Goal: Find specific page/section: Find specific page/section

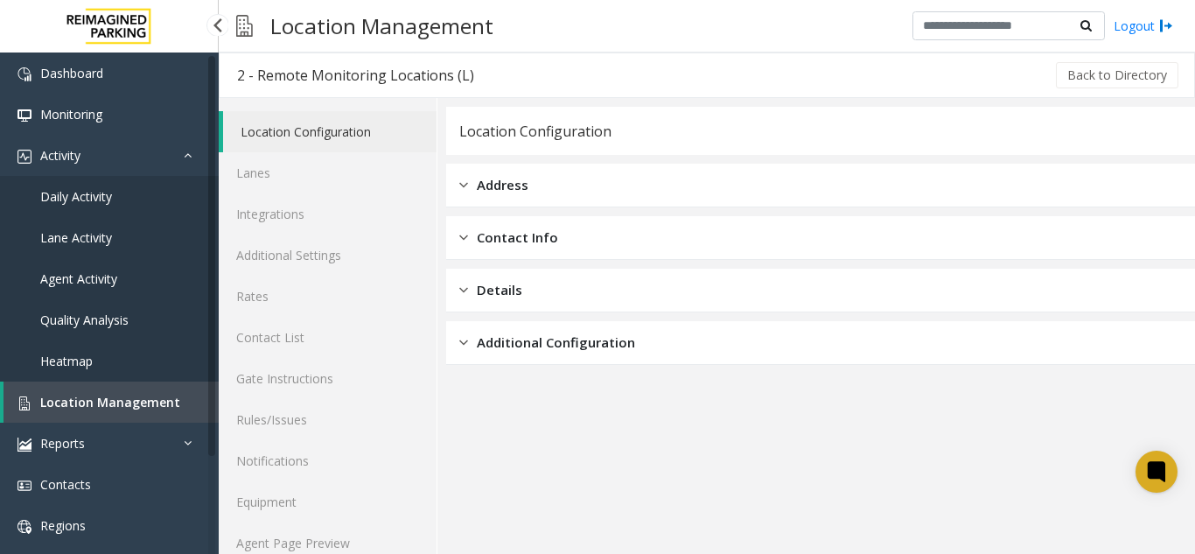
click at [102, 401] on span "Location Management" at bounding box center [110, 402] width 140 height 17
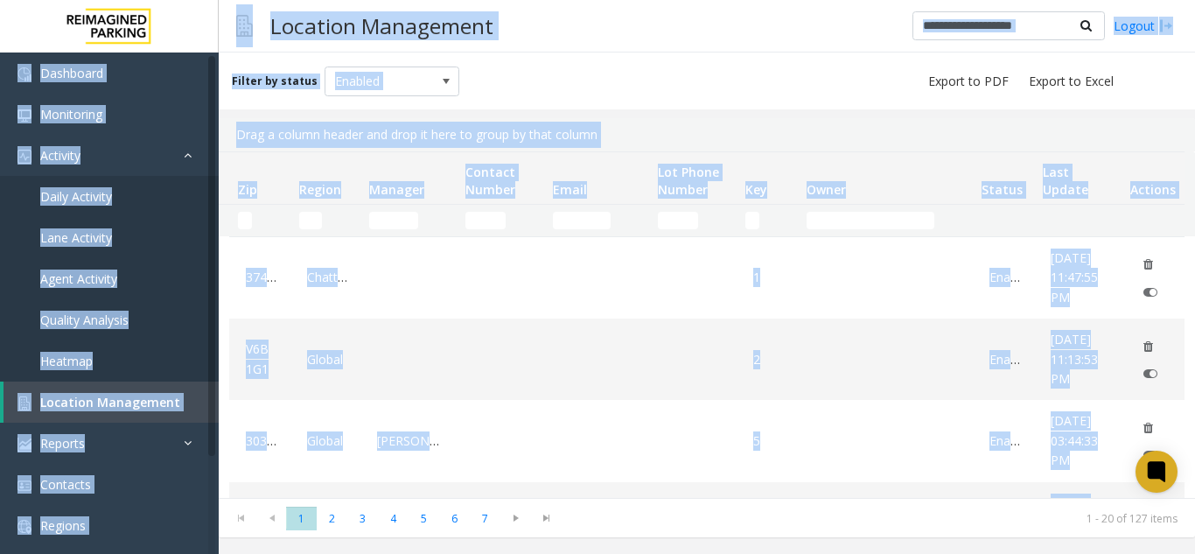
drag, startPoint x: 2089, startPoint y: 629, endPoint x: -1195, endPoint y: 213, distance: 3309.8
click at [0, 213] on html "Dashboard Monitoring Activity Daily Activity Lane Activity Agent Activity Quali…" at bounding box center [597, 277] width 1195 height 554
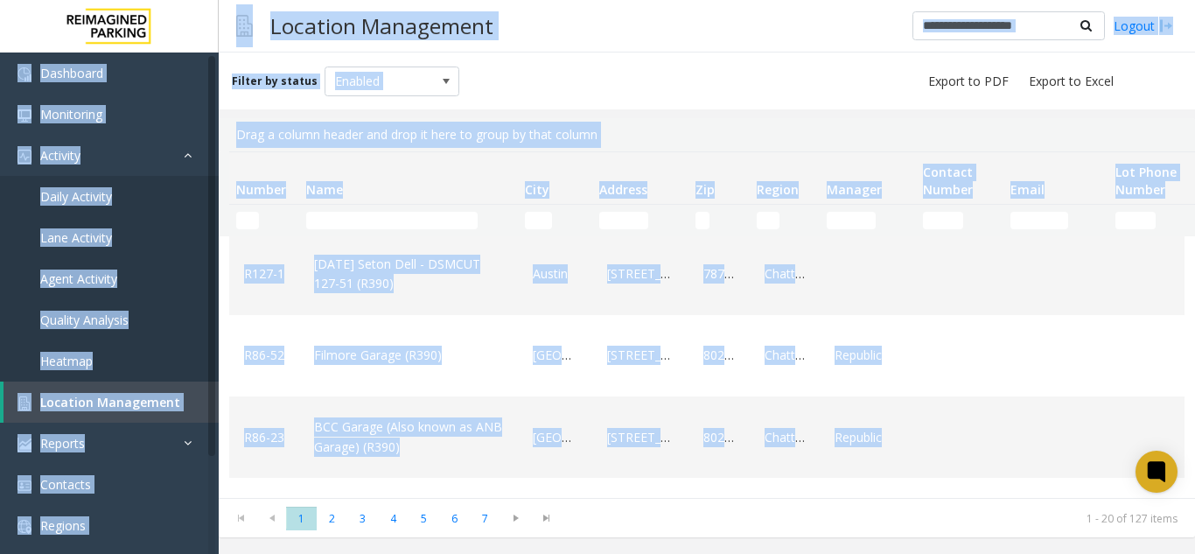
click at [610, 87] on div "Filter by status Enabled" at bounding box center [707, 80] width 976 height 57
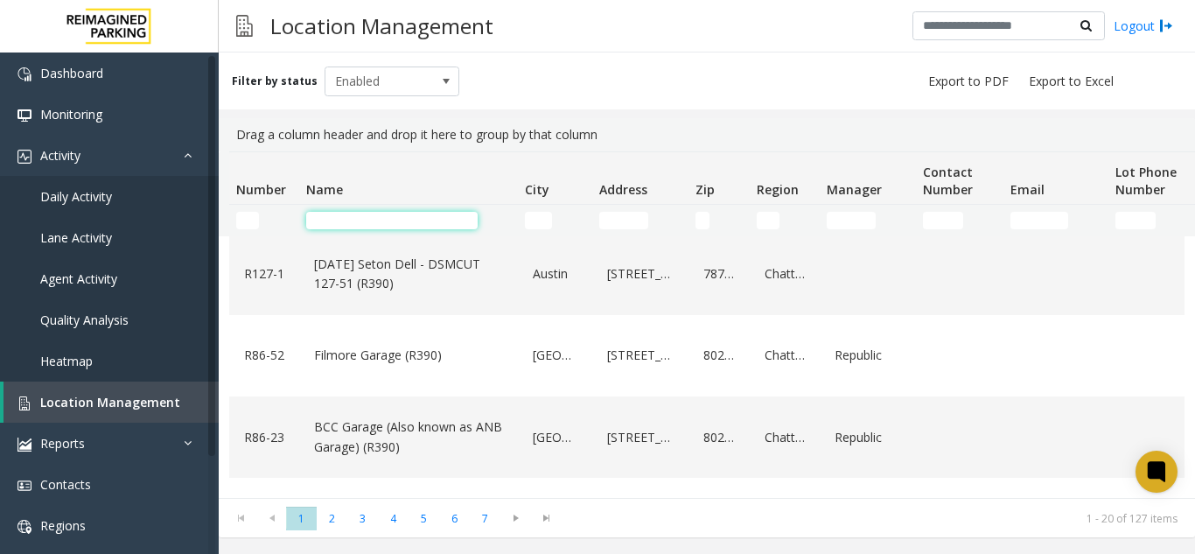
click at [360, 218] on input "Name Filter" at bounding box center [391, 220] width 171 height 17
click at [379, 222] on input "Name Filter" at bounding box center [391, 220] width 171 height 17
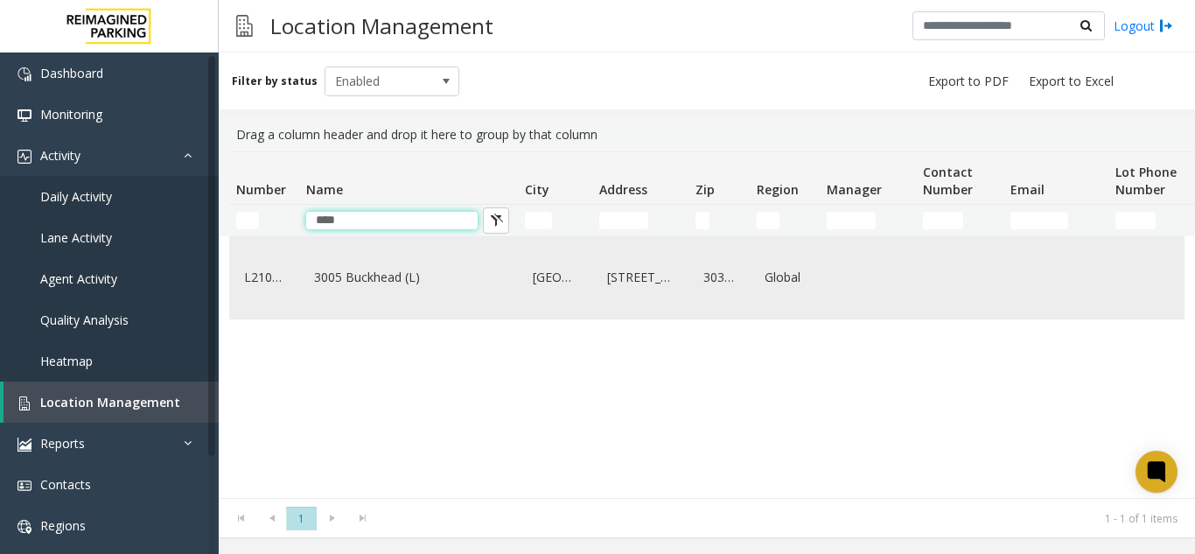
type input "****"
click at [381, 285] on link "3005 Buckhead (L)" at bounding box center [409, 277] width 198 height 28
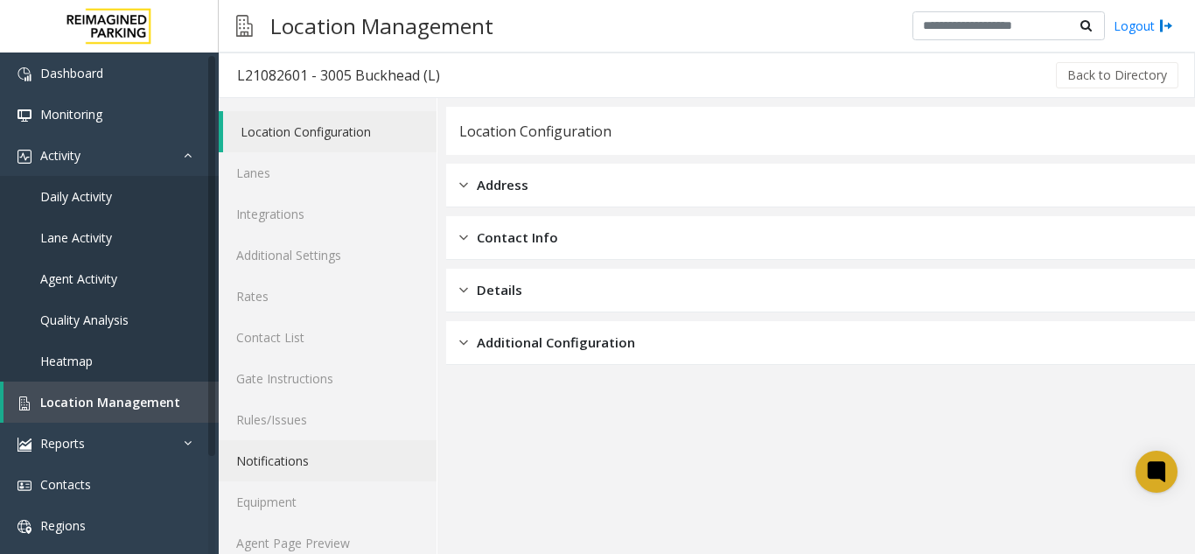
scroll to position [23, 0]
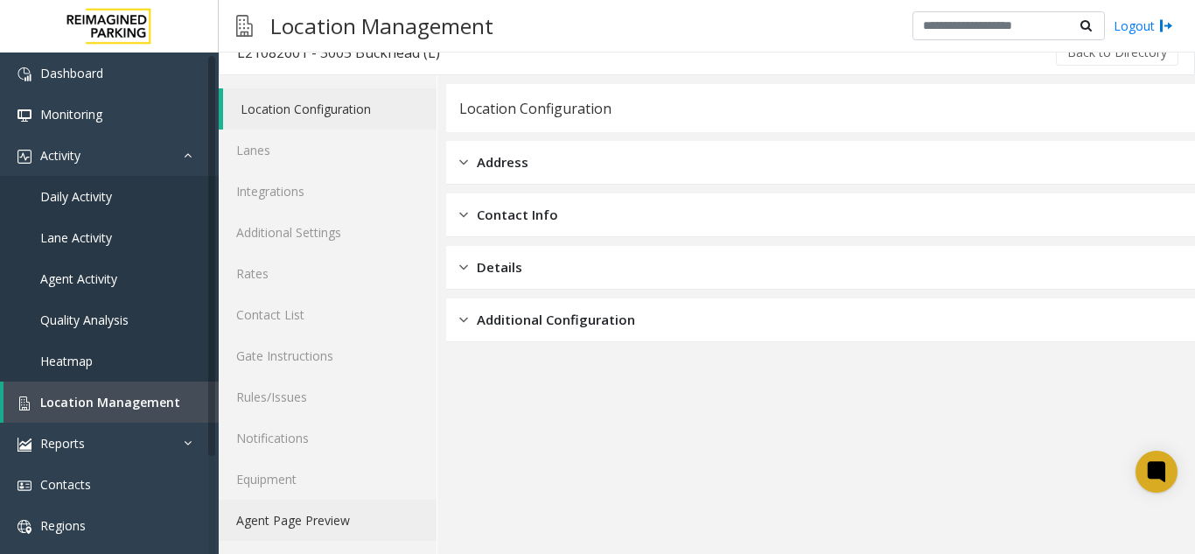
click at [308, 515] on link "Agent Page Preview" at bounding box center [328, 519] width 218 height 41
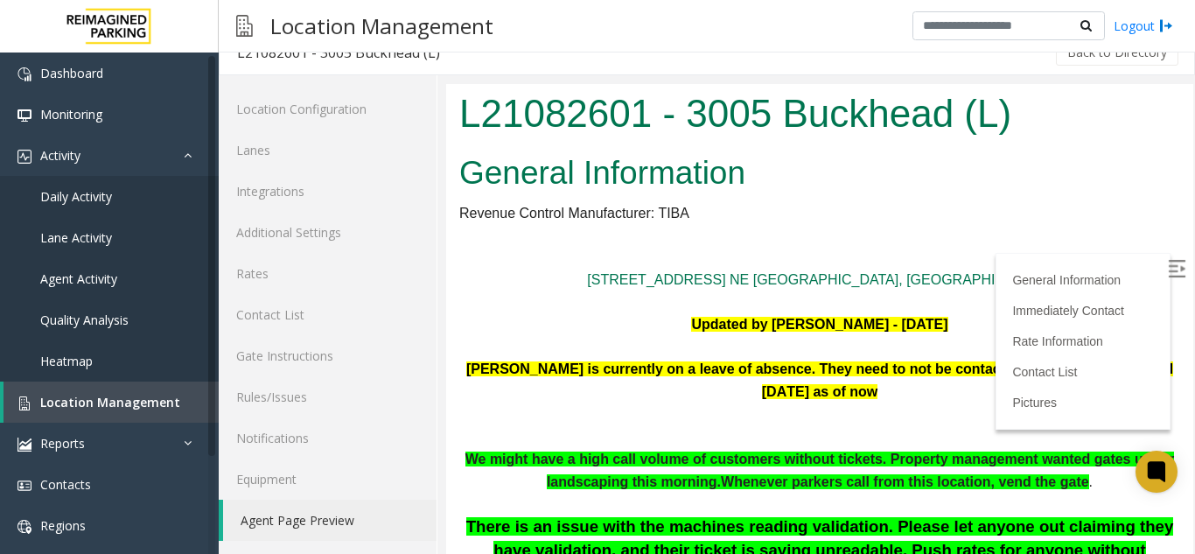
scroll to position [87, 0]
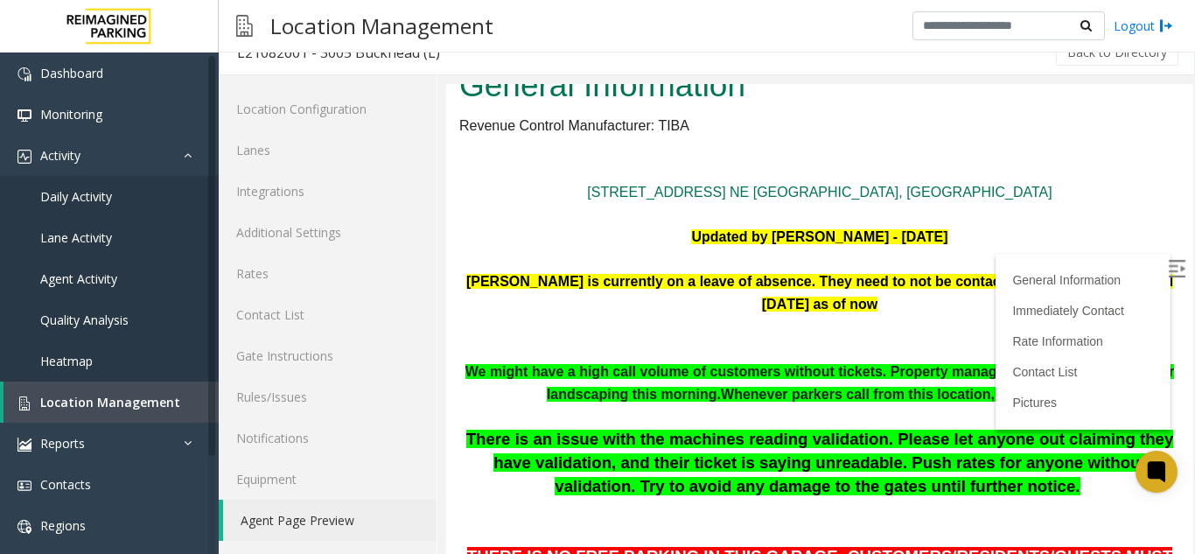
click at [1167, 269] on img at bounding box center [1175, 268] width 17 height 17
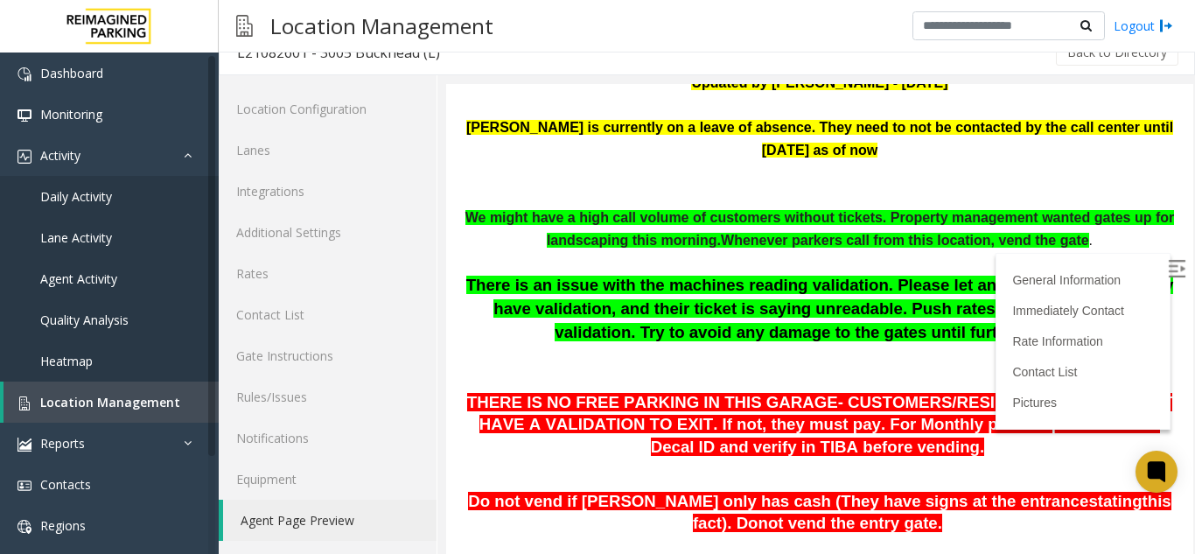
scroll to position [262, 0]
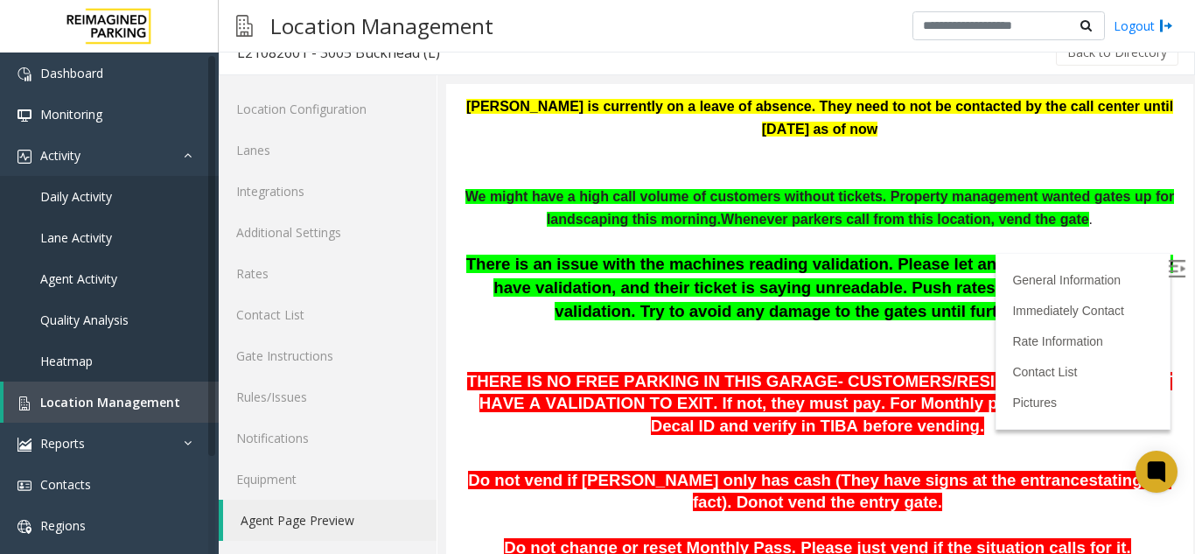
click at [935, 319] on span "There is an issue with the machines reading validation. Please let anyone out c…" at bounding box center [819, 286] width 707 height 65
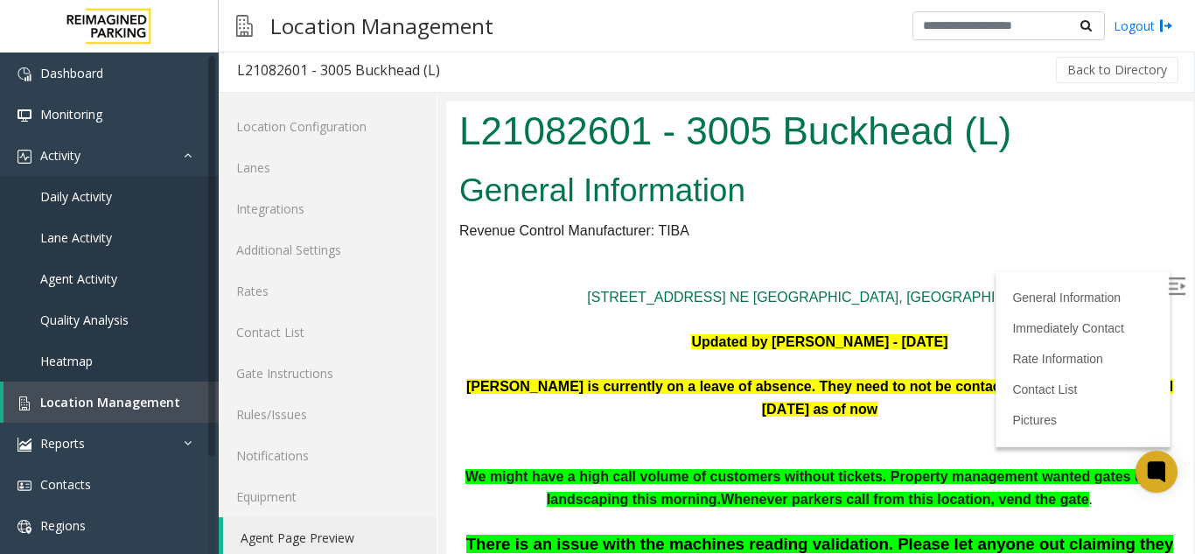
scroll to position [0, 0]
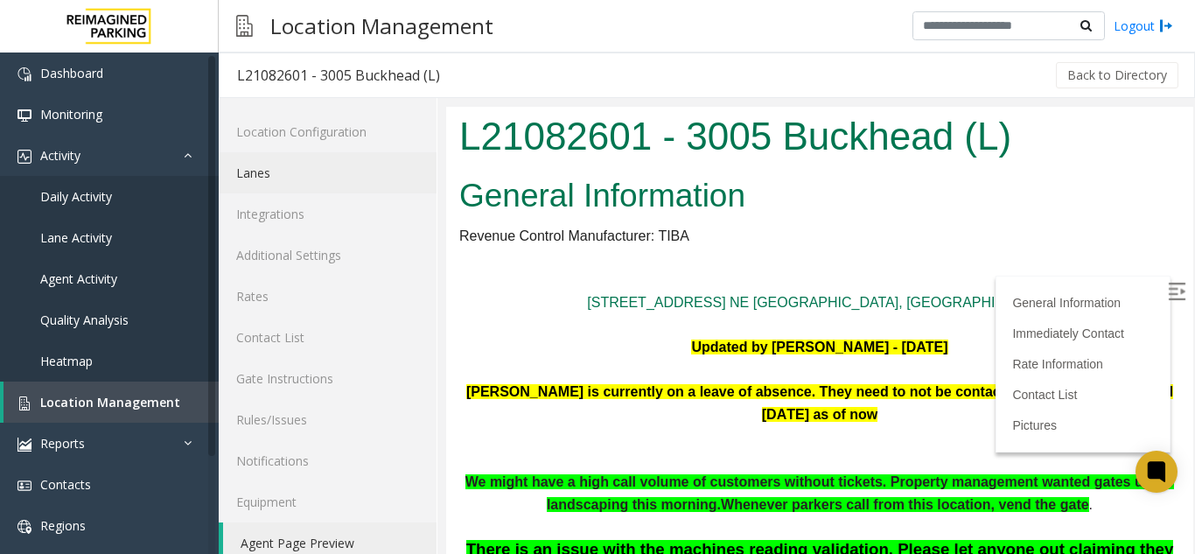
click at [289, 171] on link "Lanes" at bounding box center [328, 172] width 218 height 41
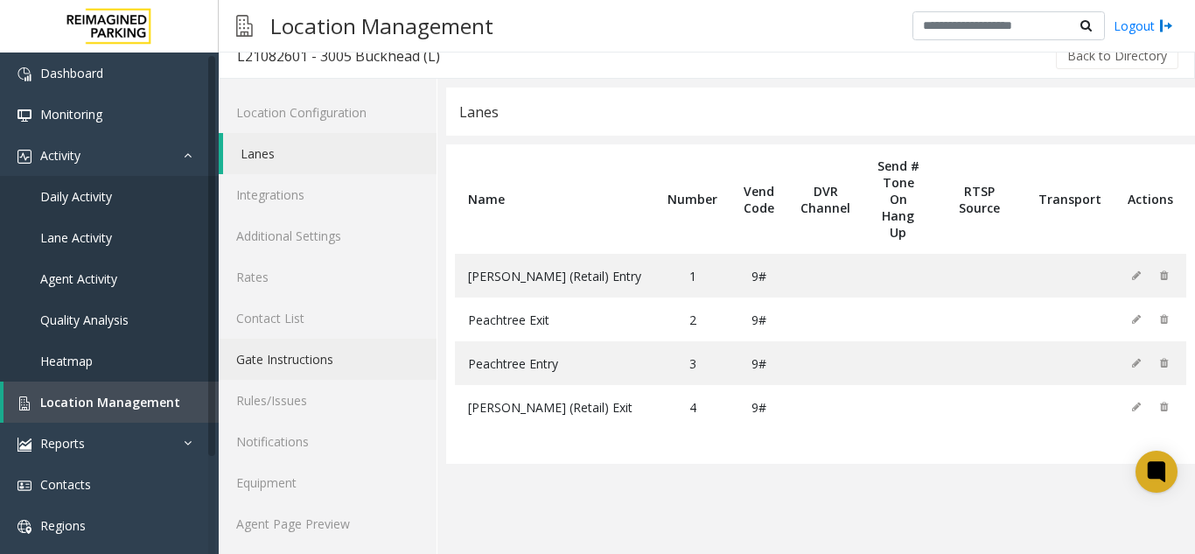
scroll to position [23, 0]
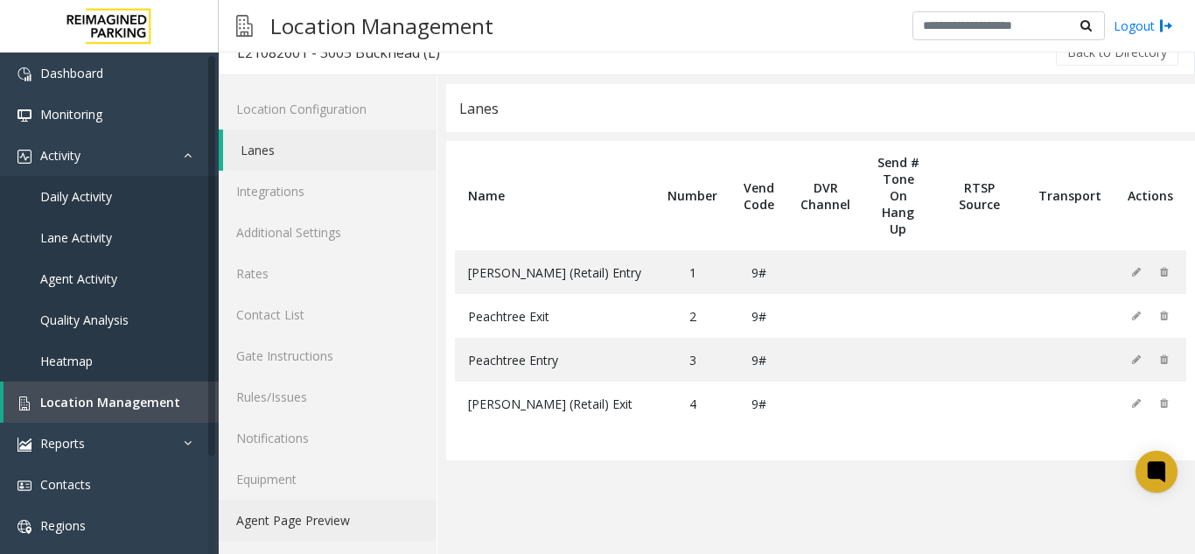
click at [317, 510] on link "Agent Page Preview" at bounding box center [328, 519] width 218 height 41
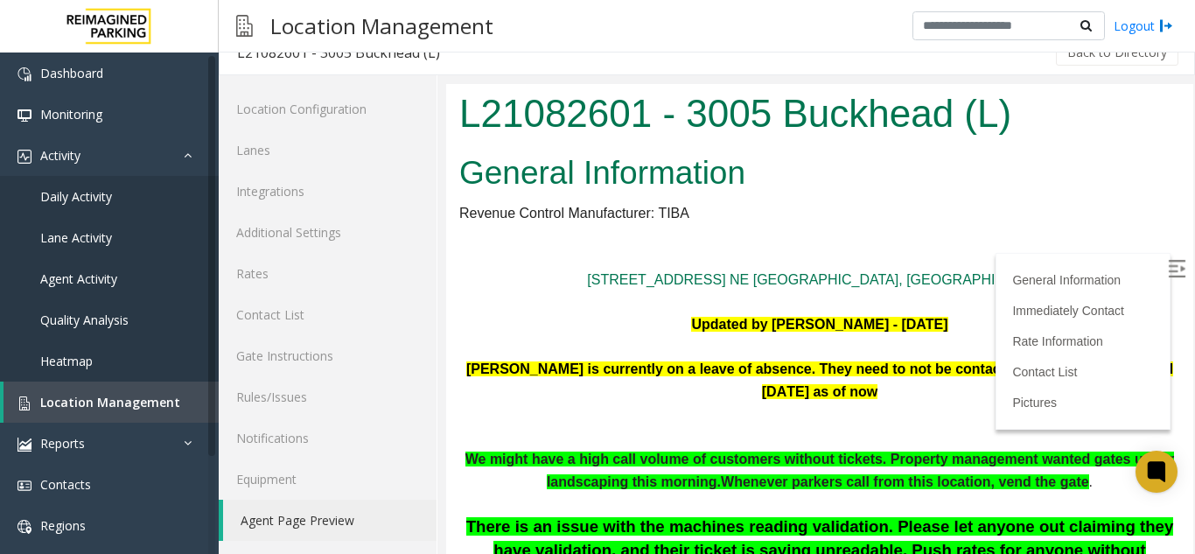
click at [1167, 261] on img at bounding box center [1175, 268] width 17 height 17
click at [964, 244] on p at bounding box center [819, 235] width 721 height 23
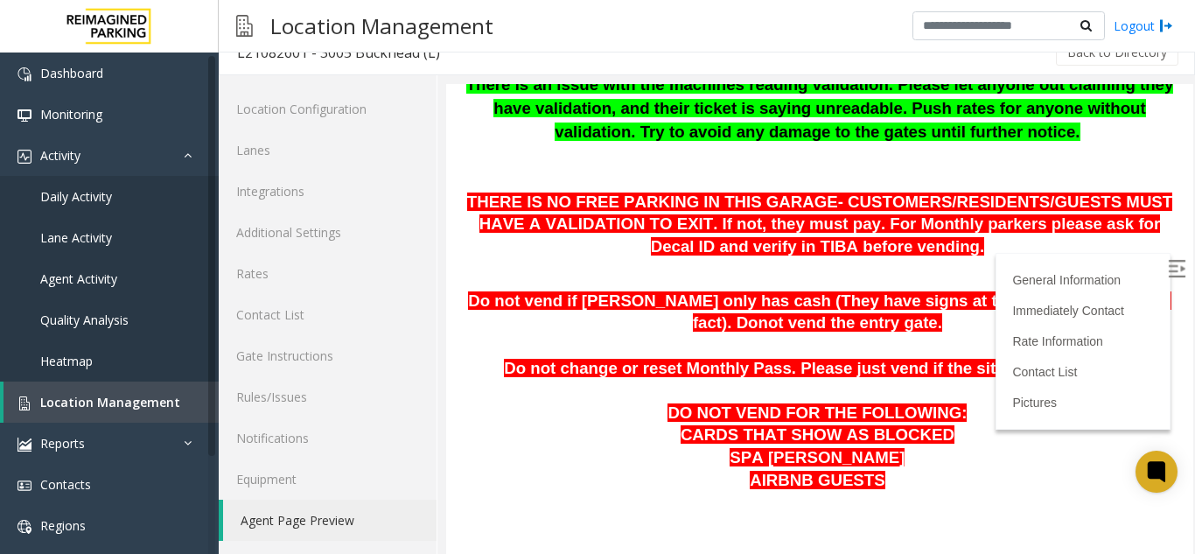
scroll to position [437, 0]
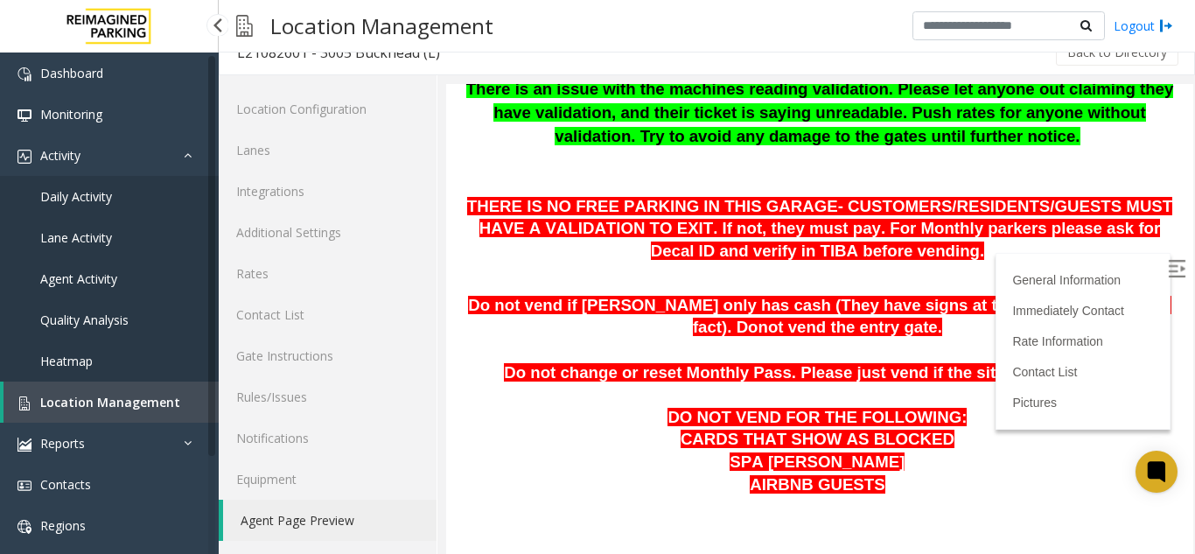
click at [99, 394] on span "Location Management" at bounding box center [110, 402] width 140 height 17
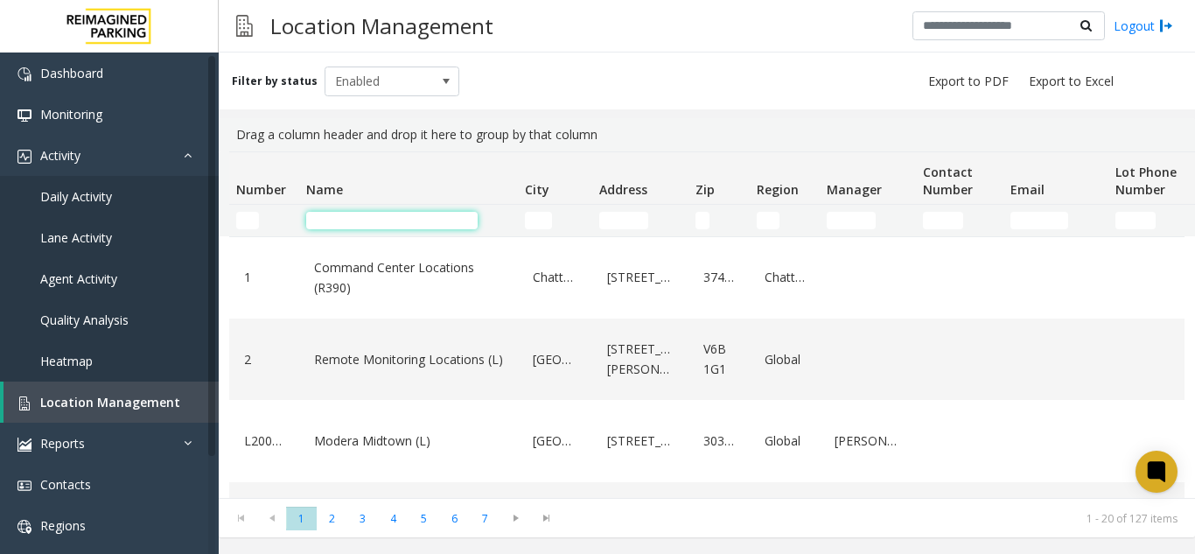
click at [324, 219] on input "Name Filter" at bounding box center [391, 220] width 171 height 17
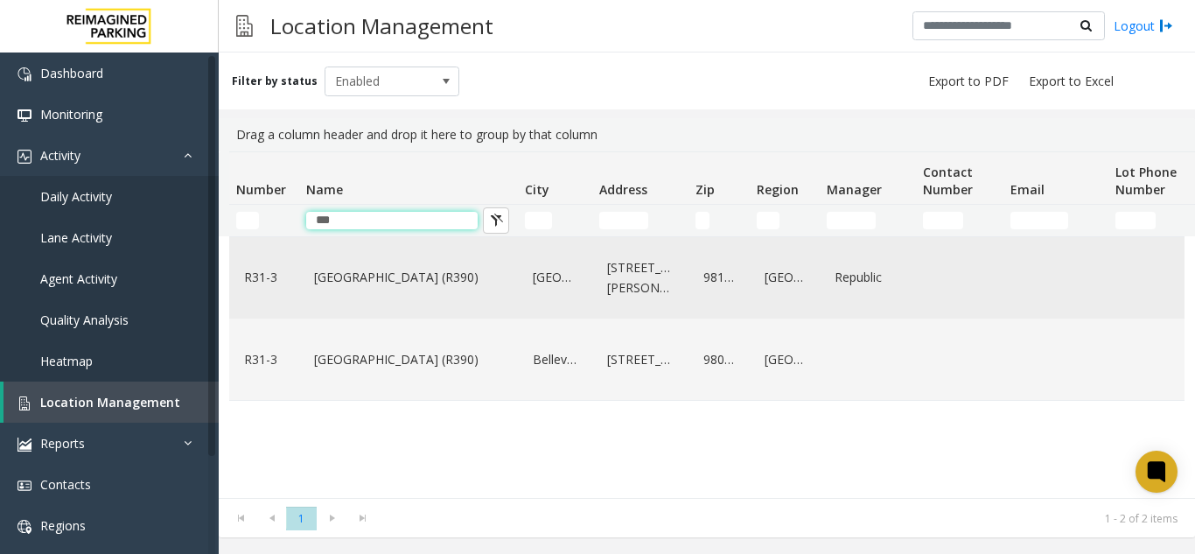
type input "***"
click at [359, 279] on link "[GEOGRAPHIC_DATA] (R390)" at bounding box center [409, 277] width 198 height 28
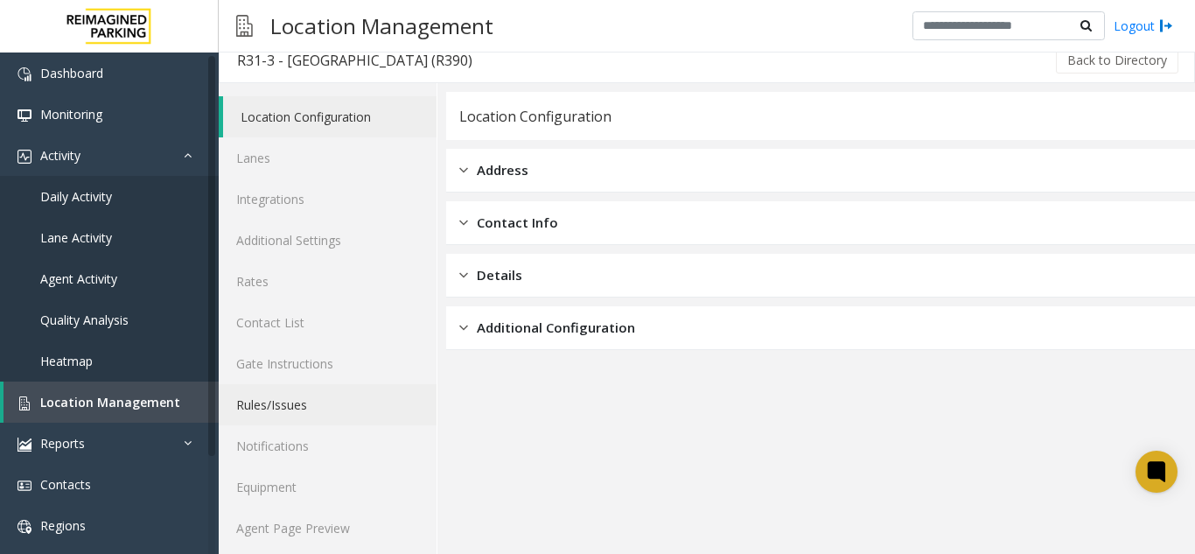
scroll to position [23, 0]
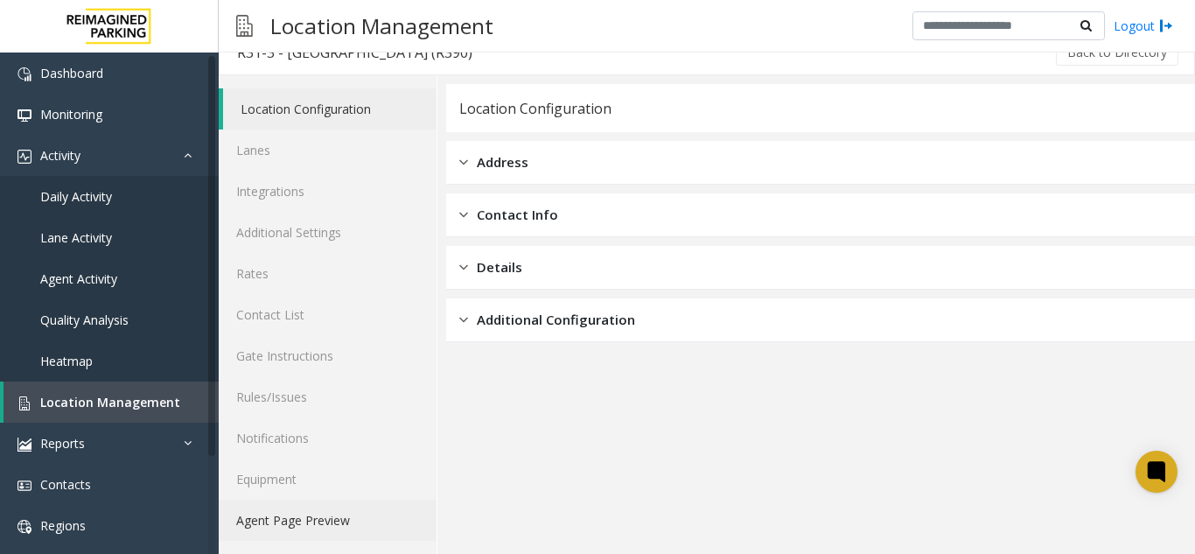
click at [320, 521] on link "Agent Page Preview" at bounding box center [328, 519] width 218 height 41
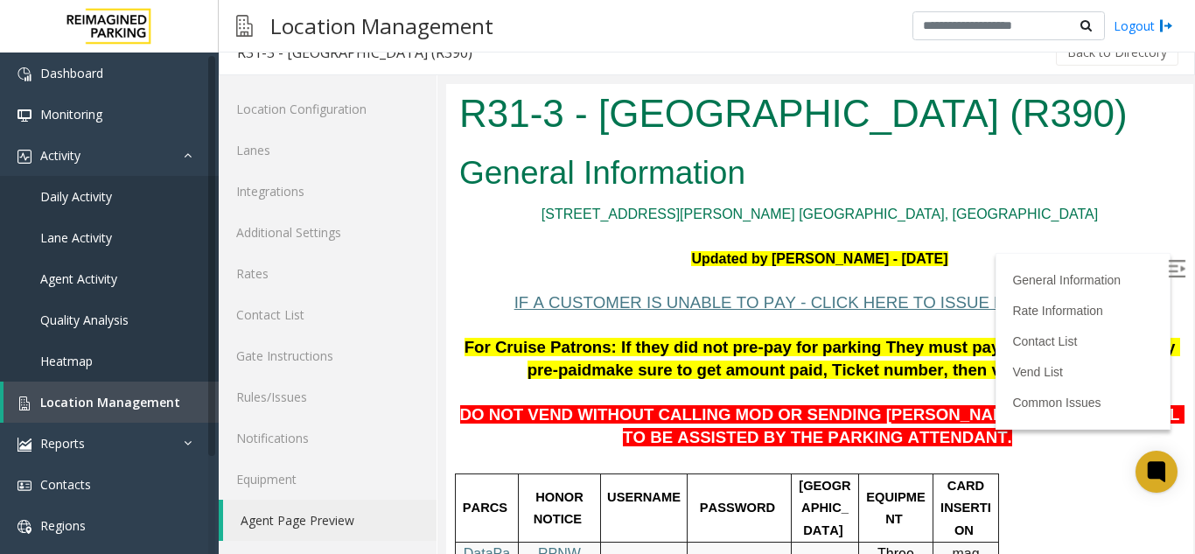
click at [1165, 264] on label at bounding box center [1178, 271] width 26 height 26
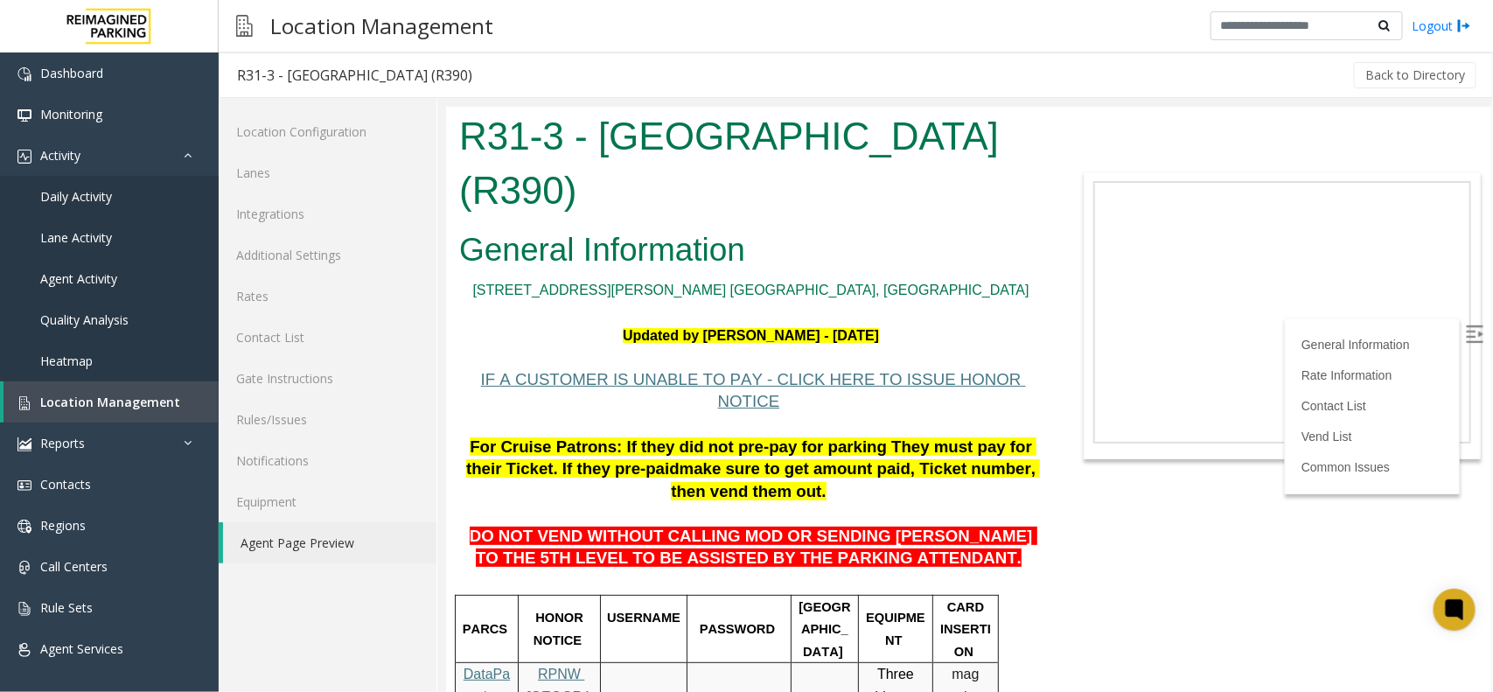
click at [989, 343] on p "Updated by [PERSON_NAME] - [DATE]" at bounding box center [749, 335] width 583 height 23
click at [996, 237] on h2 "General Information" at bounding box center [749, 248] width 583 height 45
click at [111, 553] on span "Agent Services" at bounding box center [81, 648] width 83 height 17
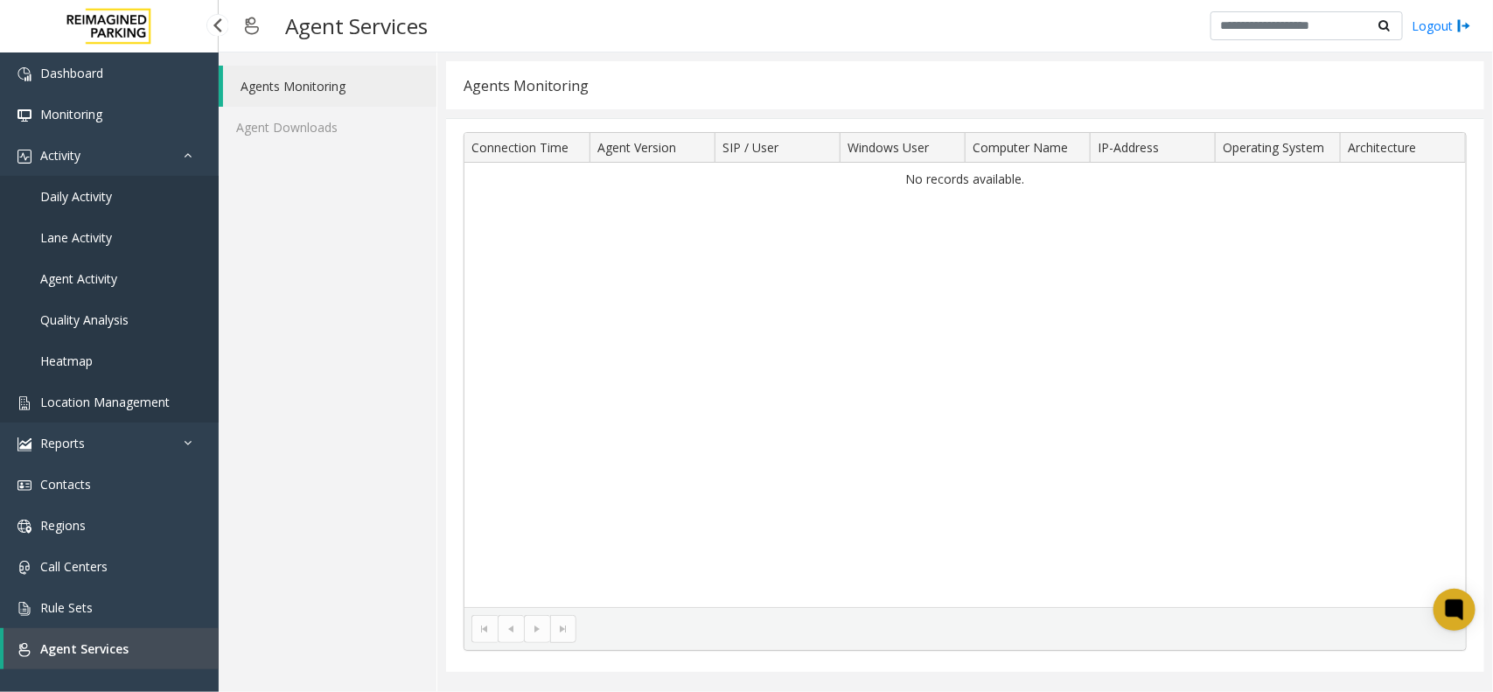
click at [153, 401] on span "Location Management" at bounding box center [104, 402] width 129 height 17
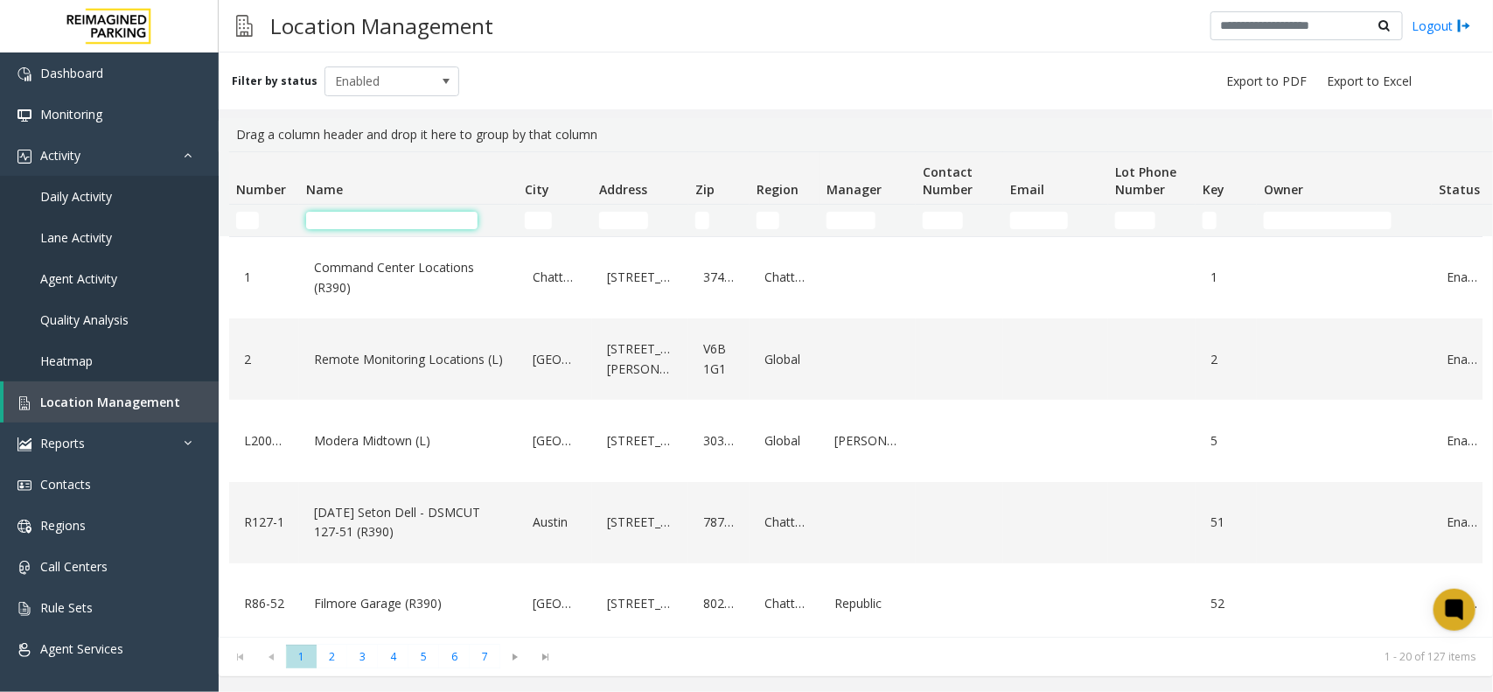
click at [377, 217] on input "Name Filter" at bounding box center [391, 220] width 171 height 17
click at [387, 221] on input "Name Filter" at bounding box center [391, 220] width 171 height 17
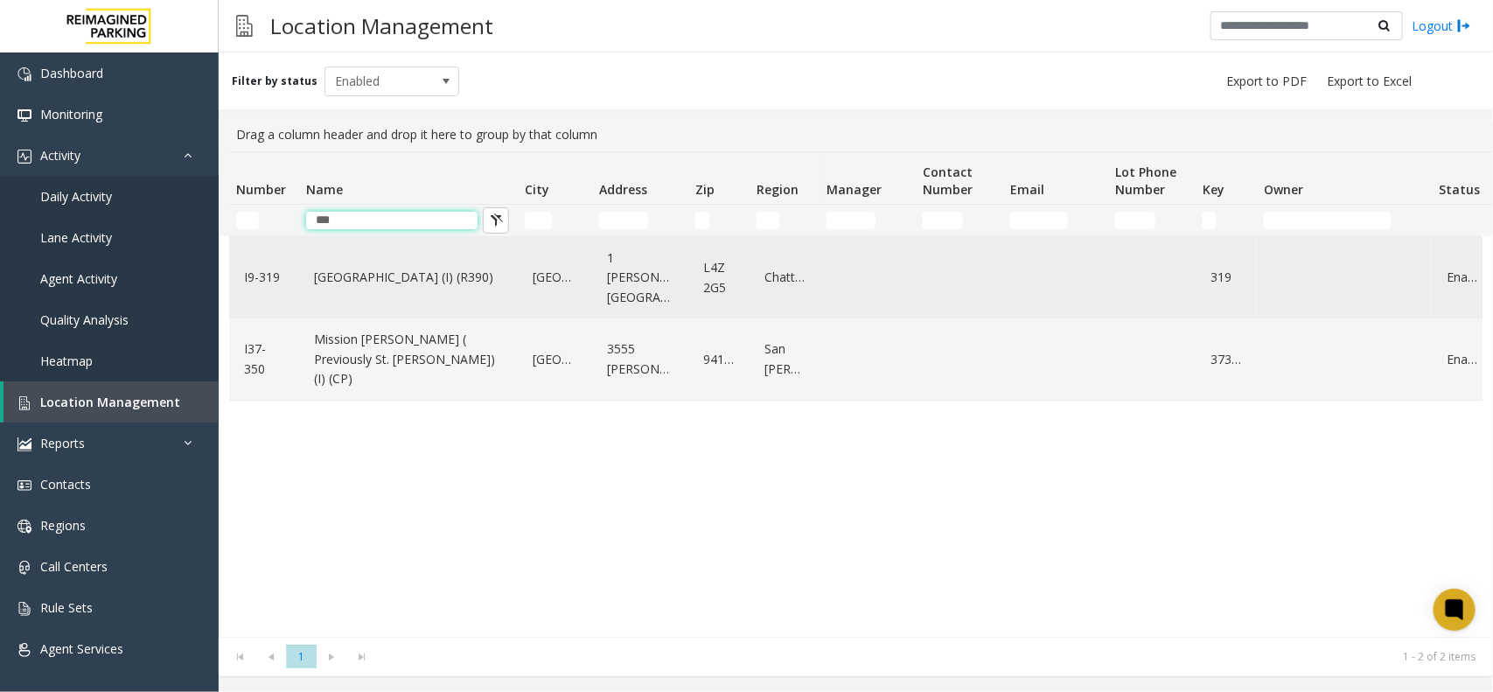
type input "***"
click at [396, 273] on link "[GEOGRAPHIC_DATA] (I) (R390)" at bounding box center [409, 277] width 198 height 28
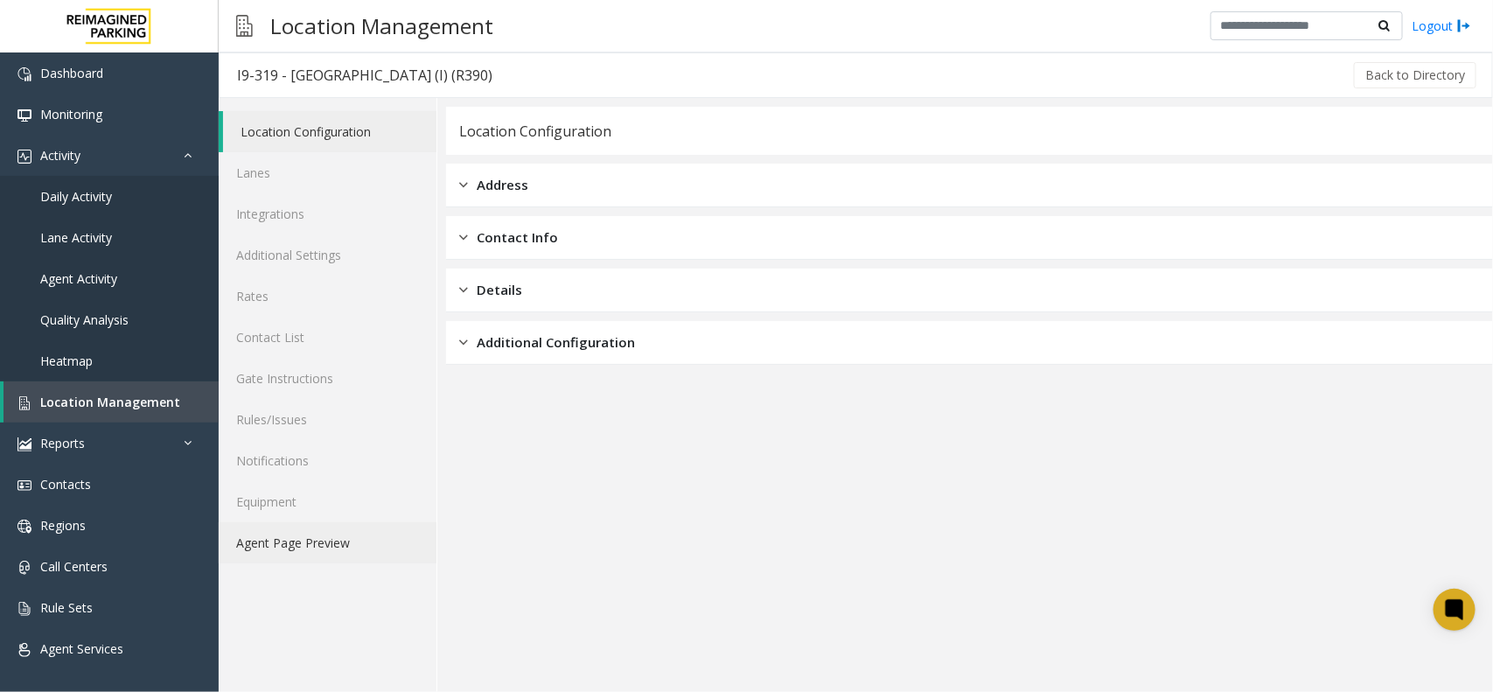
click at [329, 549] on link "Agent Page Preview" at bounding box center [328, 542] width 218 height 41
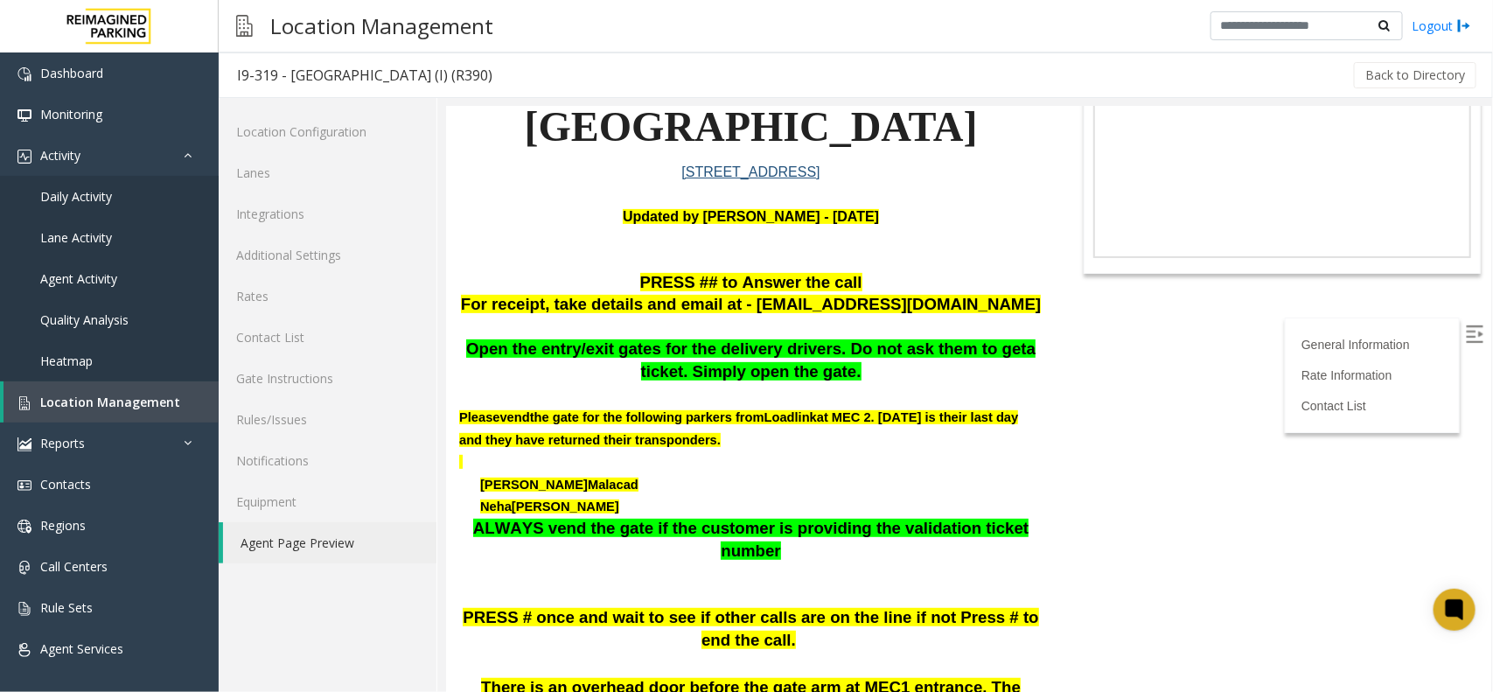
scroll to position [328, 0]
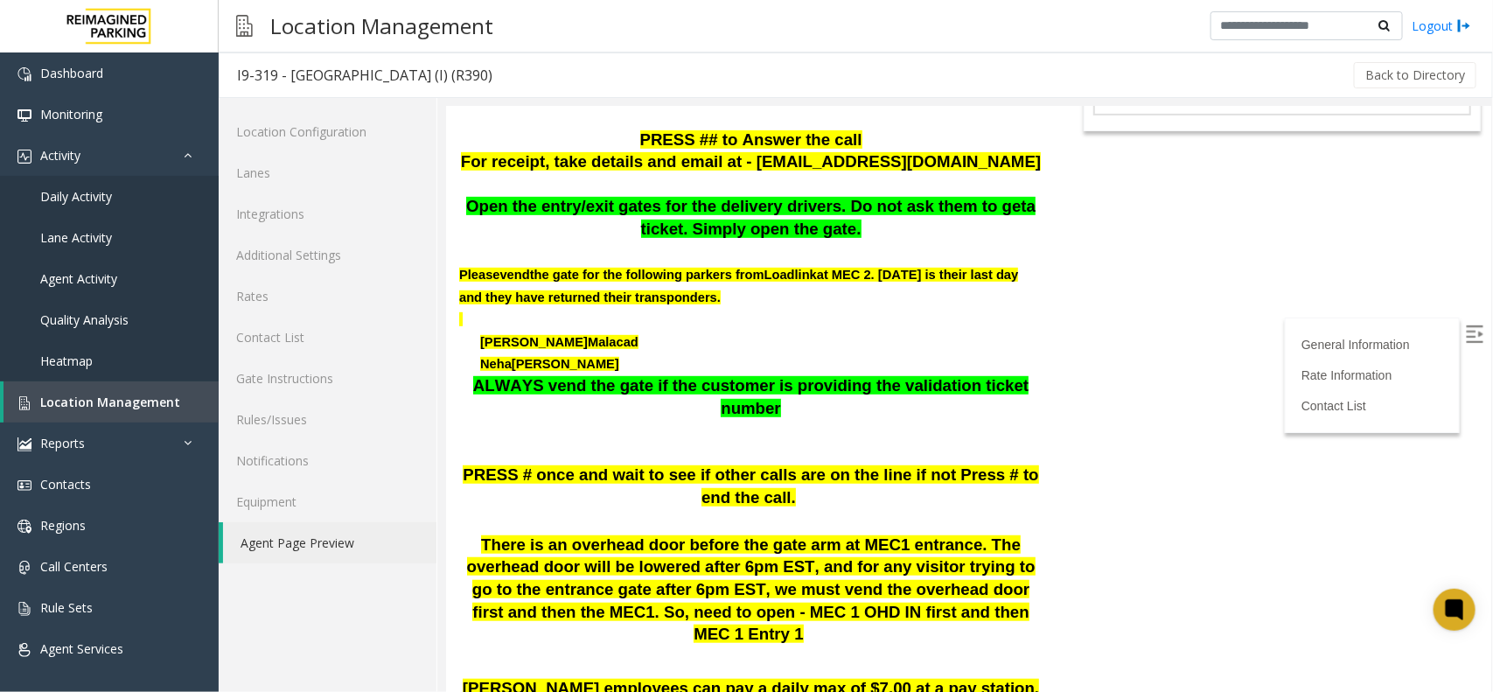
click at [1194, 331] on img at bounding box center [1473, 332] width 17 height 17
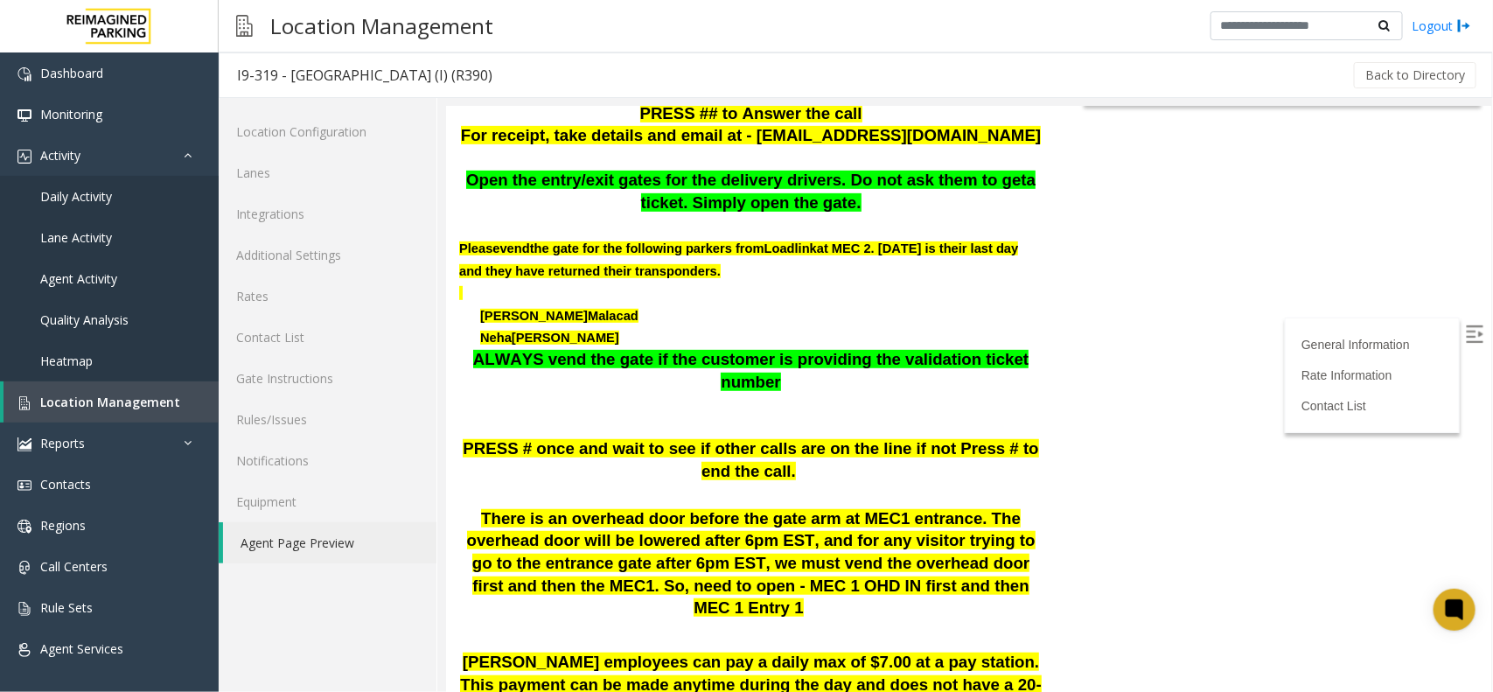
scroll to position [426, 0]
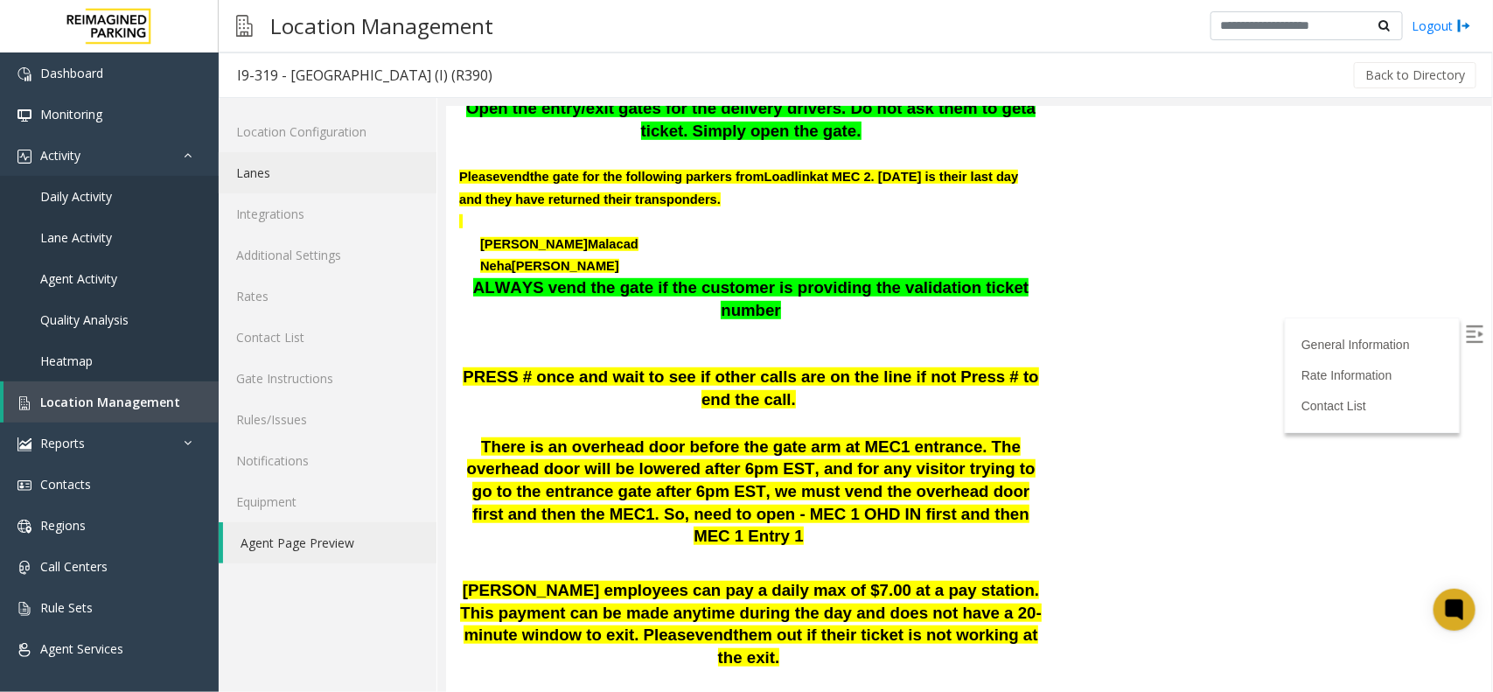
click at [285, 176] on link "Lanes" at bounding box center [328, 172] width 218 height 41
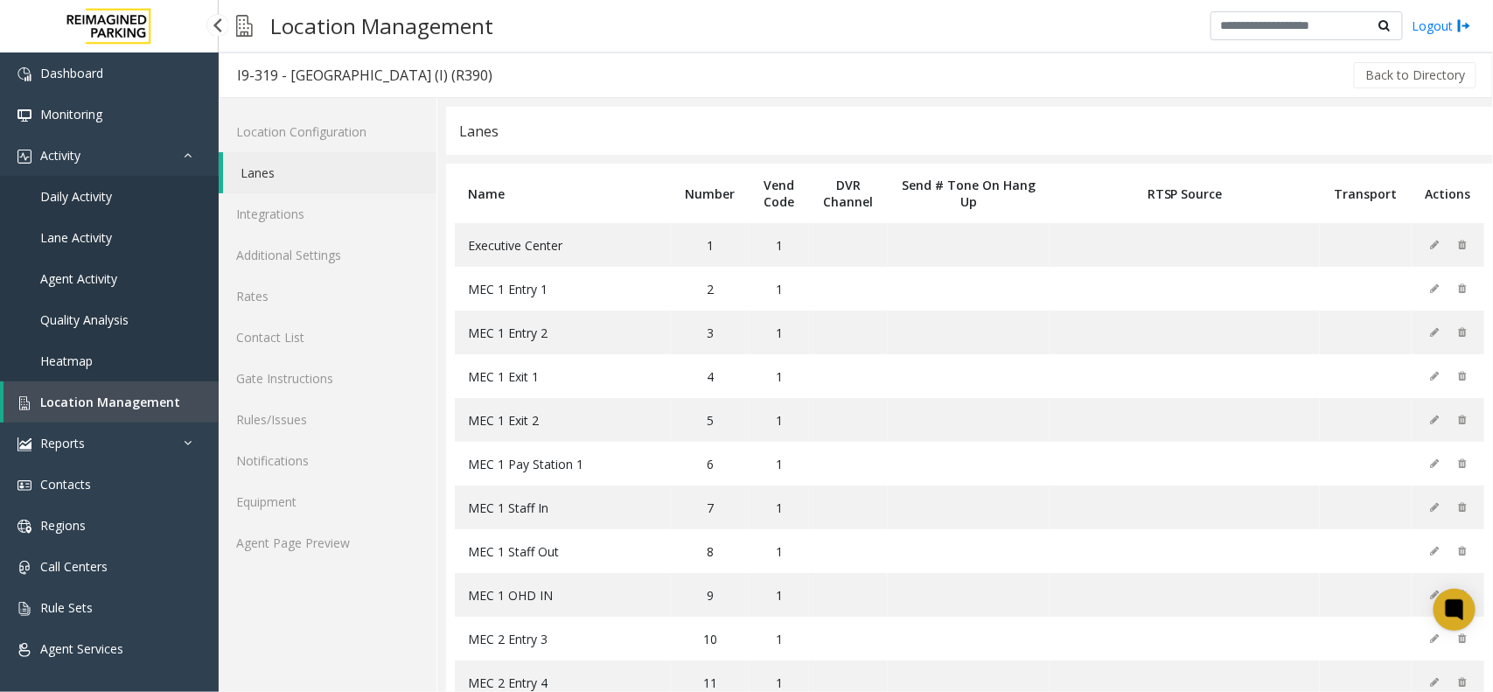
click at [136, 408] on link "Location Management" at bounding box center [110, 401] width 215 height 41
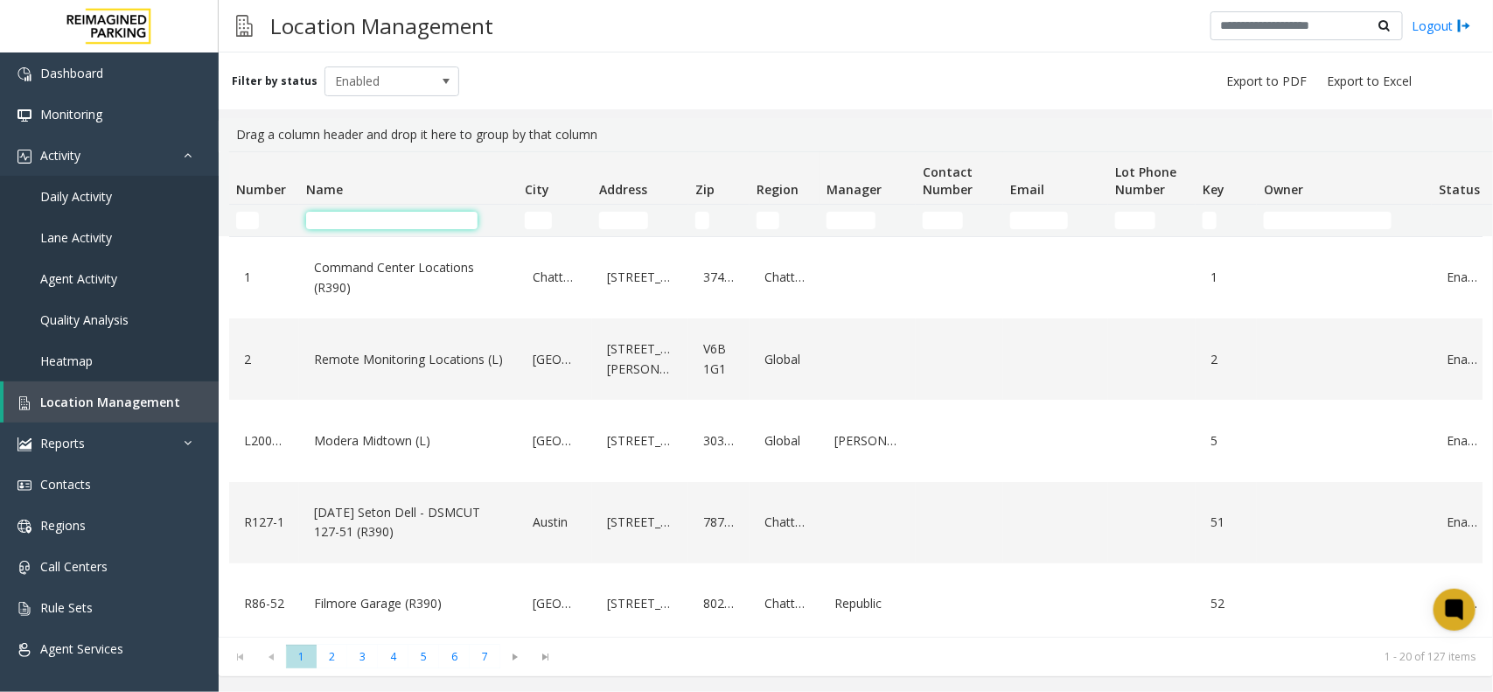
click at [346, 212] on input "Name Filter" at bounding box center [391, 220] width 171 height 17
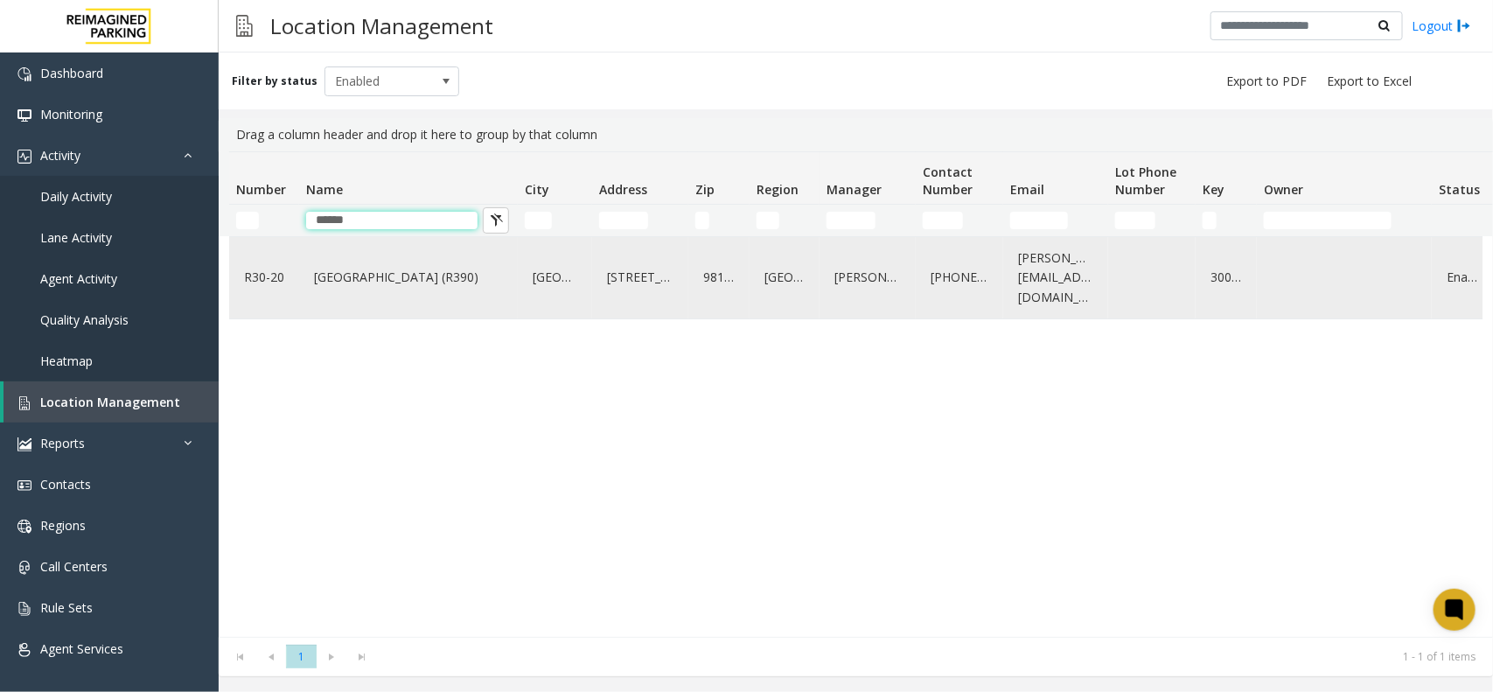
type input "*****"
click at [342, 277] on link "[GEOGRAPHIC_DATA] (R390)" at bounding box center [409, 277] width 198 height 28
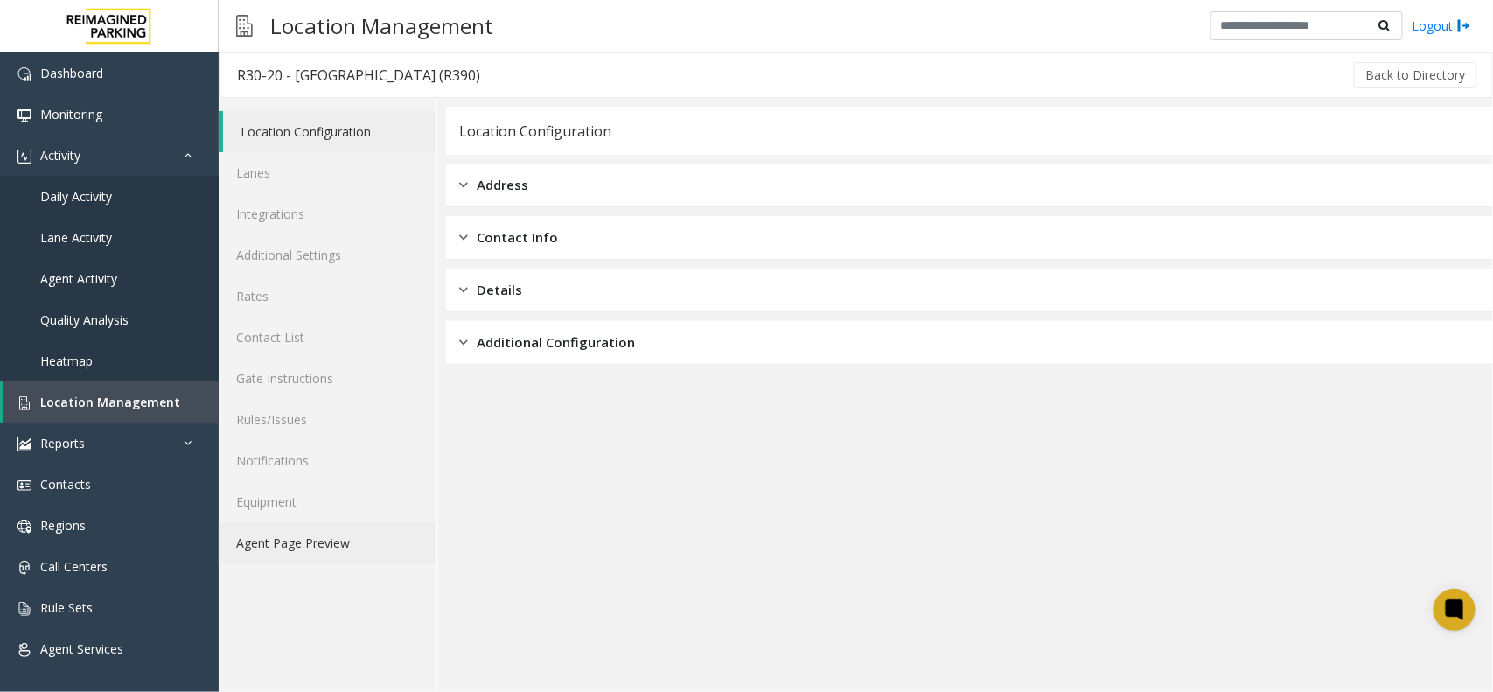
click at [321, 547] on link "Agent Page Preview" at bounding box center [328, 542] width 218 height 41
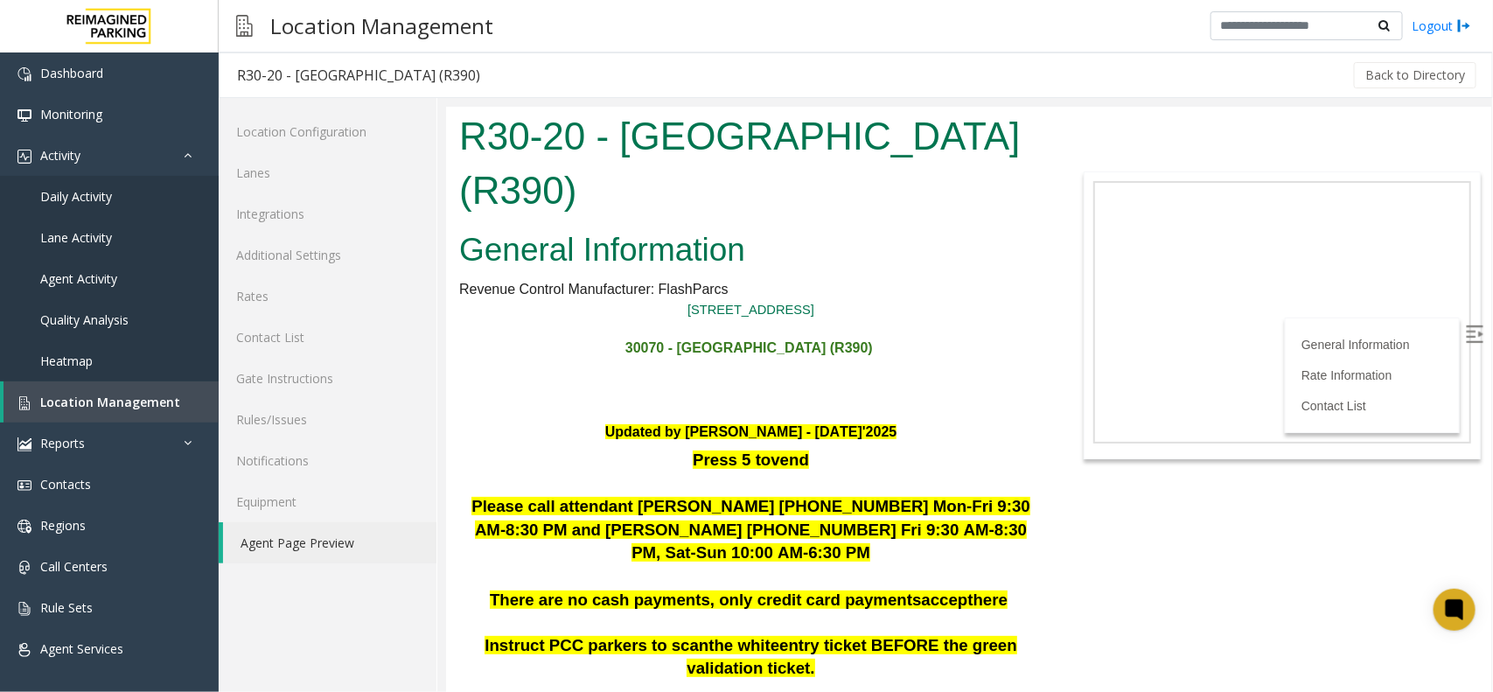
click at [1194, 331] on img at bounding box center [1473, 332] width 17 height 17
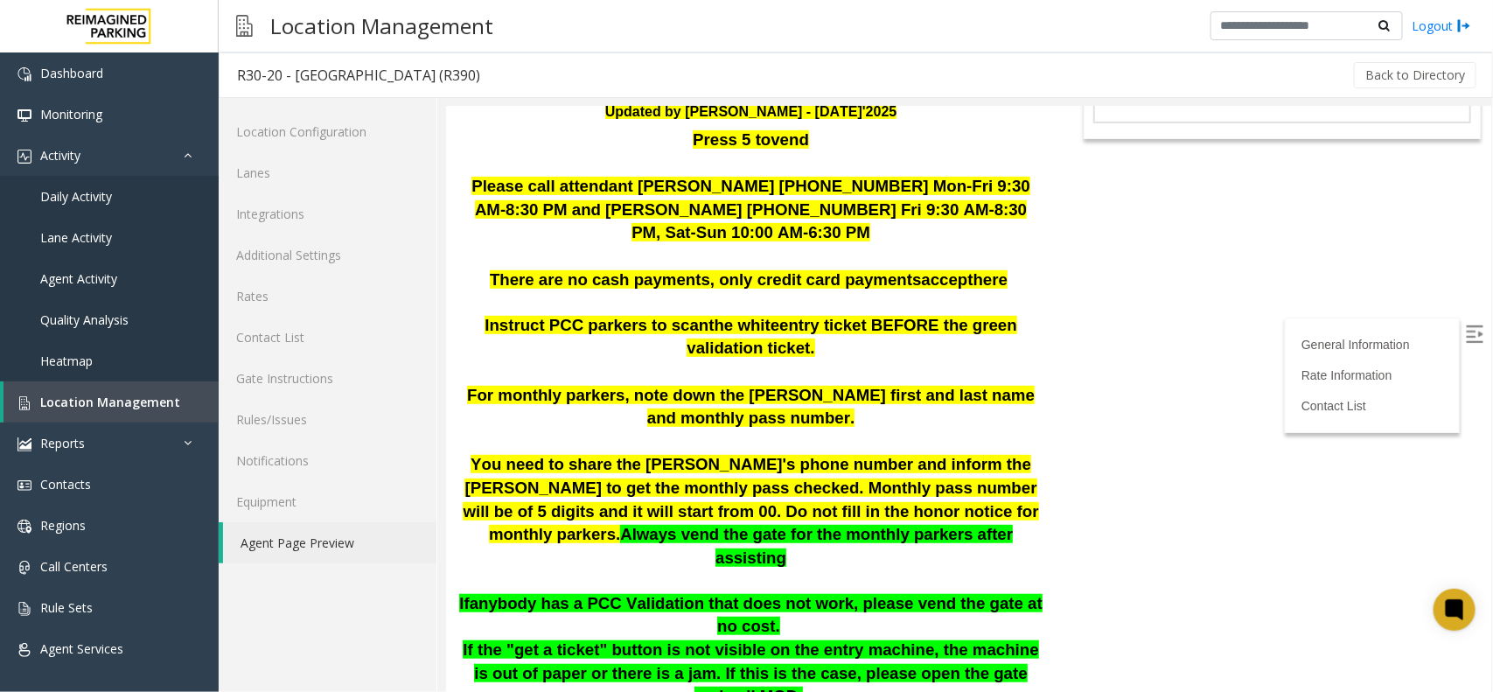
scroll to position [328, 0]
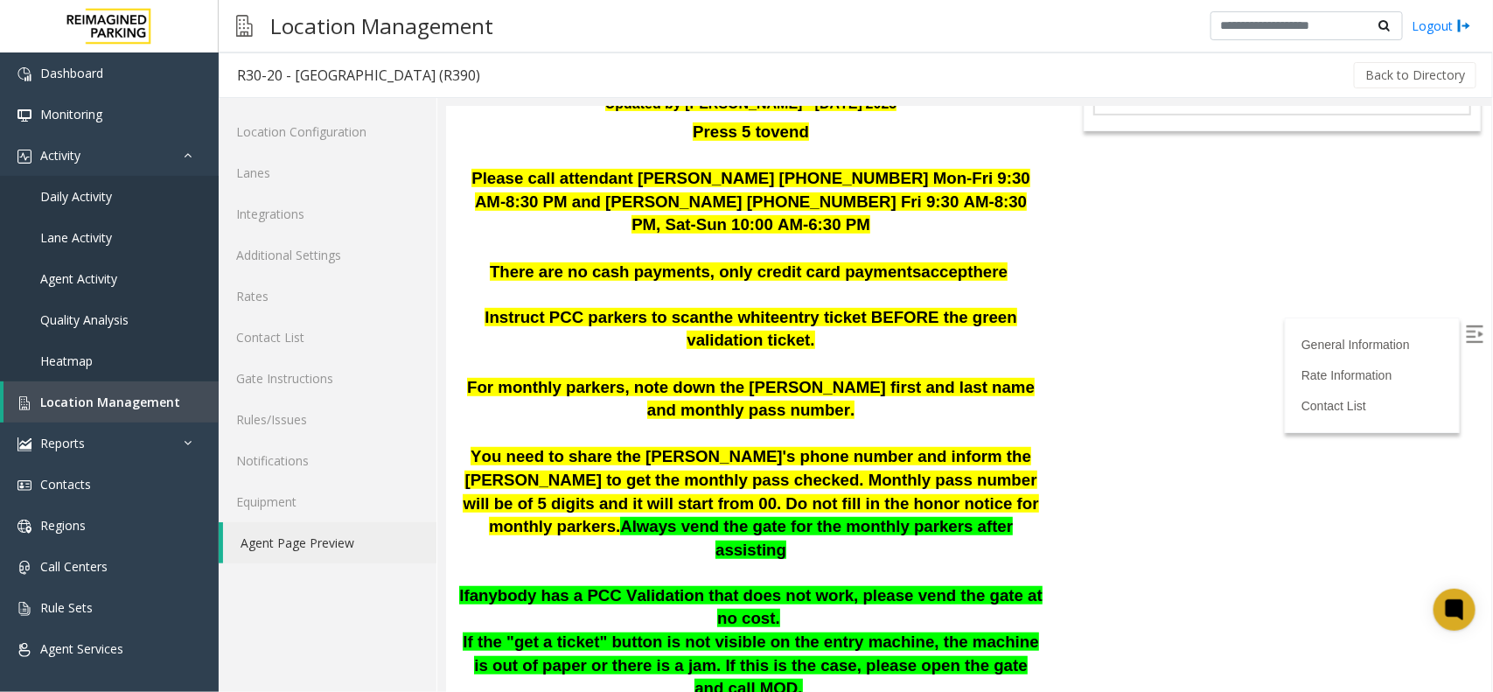
click at [1194, 264] on body "R30-20 - [GEOGRAPHIC_DATA] (R390) General Information Revenue Control Manufactu…" at bounding box center [967, 70] width 1045 height 585
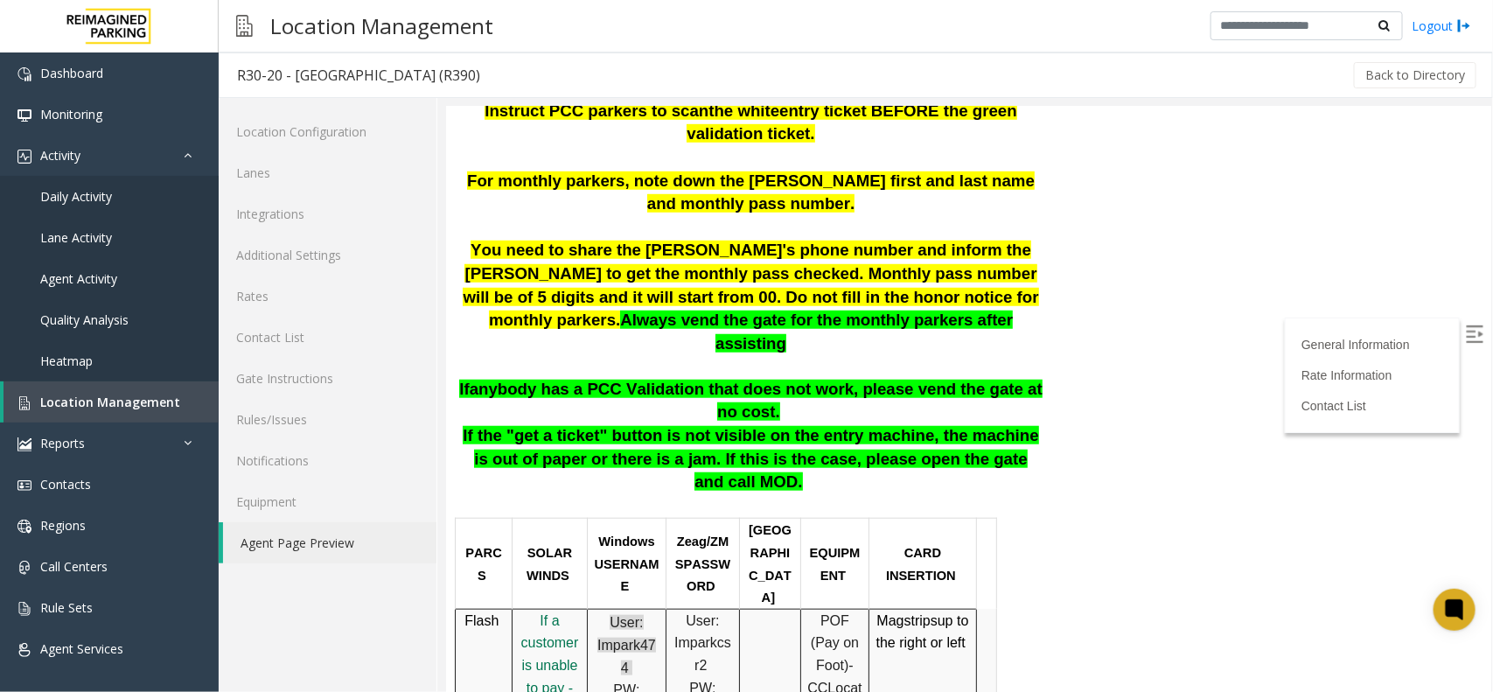
scroll to position [577, 0]
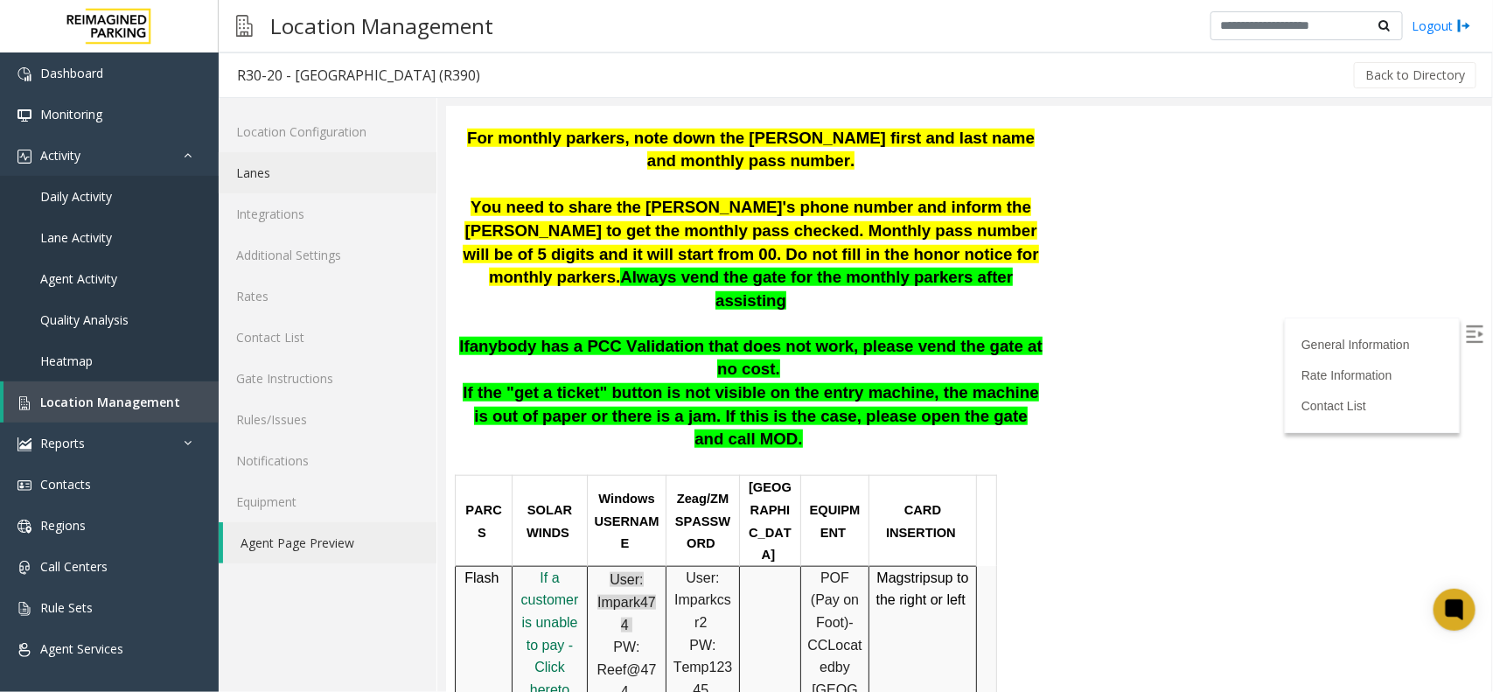
click at [284, 181] on link "Lanes" at bounding box center [328, 172] width 218 height 41
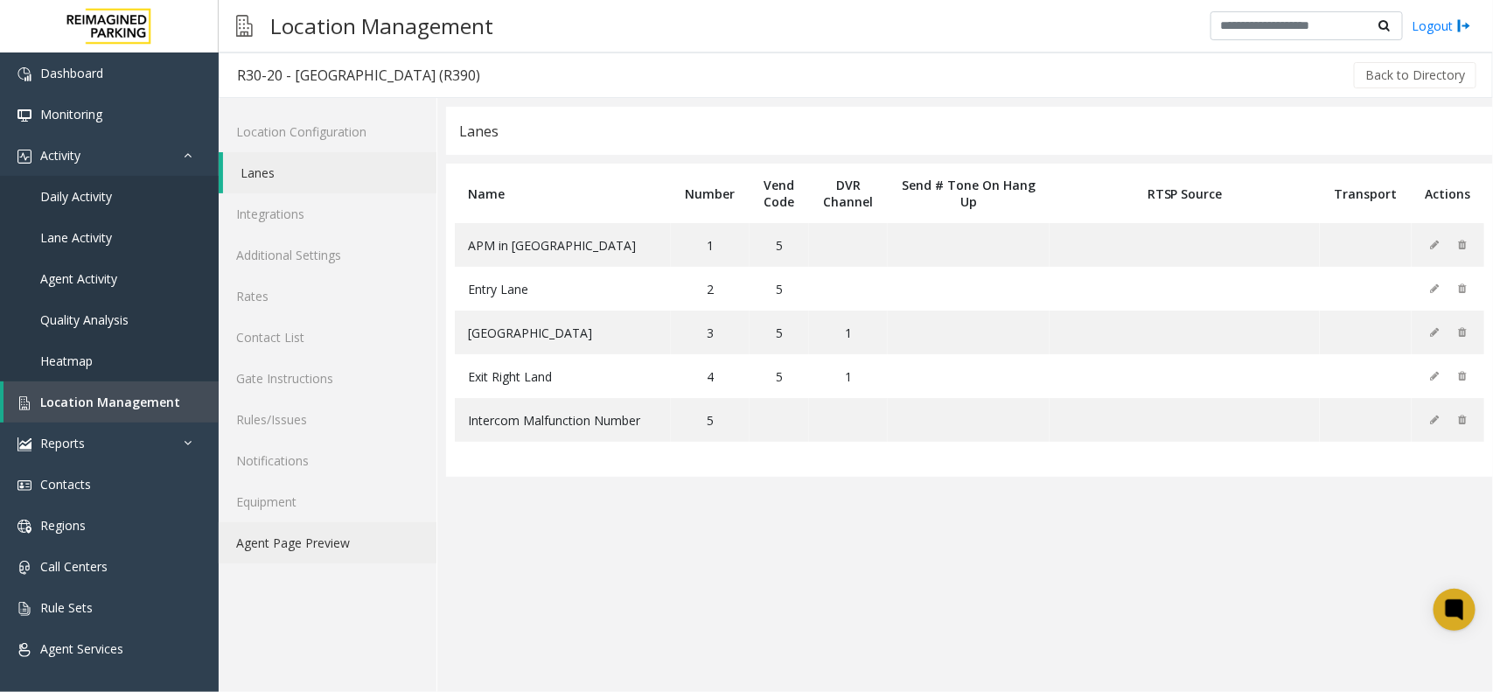
click at [280, 533] on link "Agent Page Preview" at bounding box center [328, 542] width 218 height 41
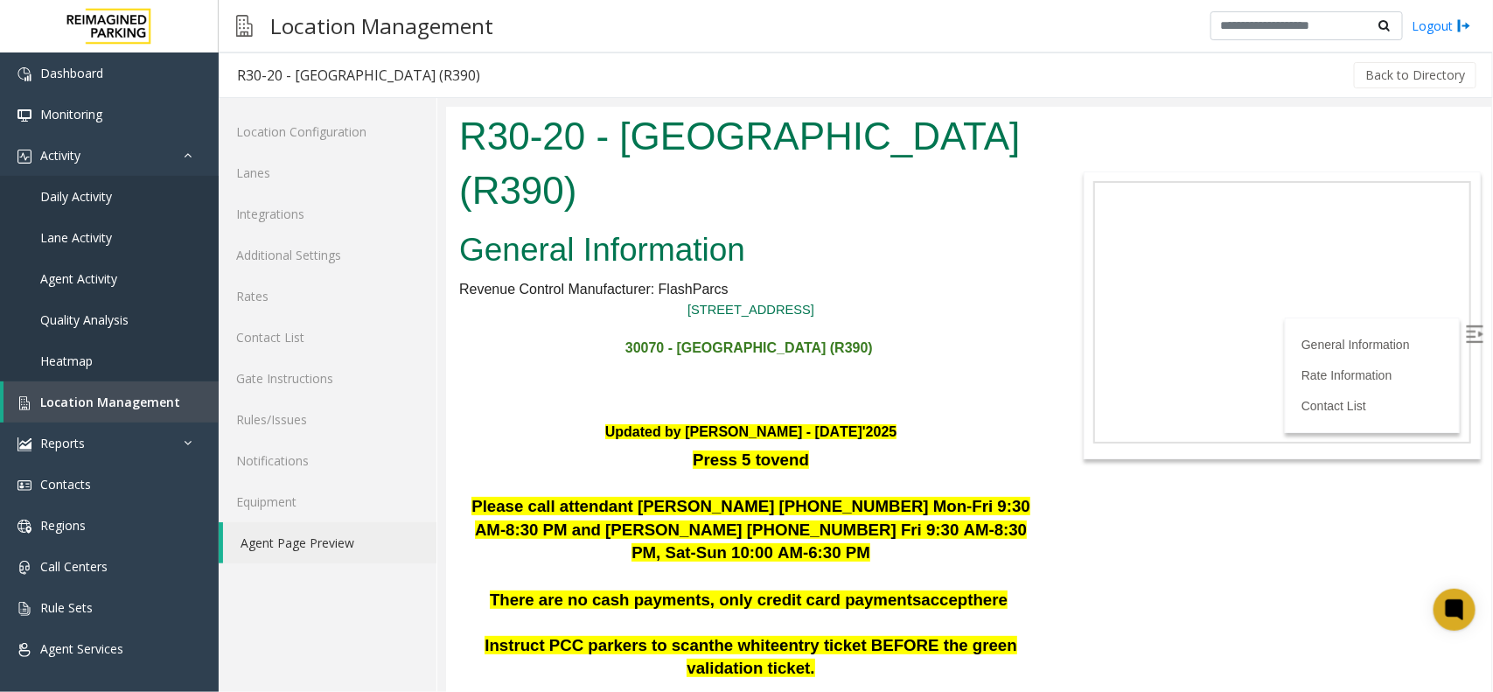
click at [1194, 324] on img at bounding box center [1473, 332] width 17 height 17
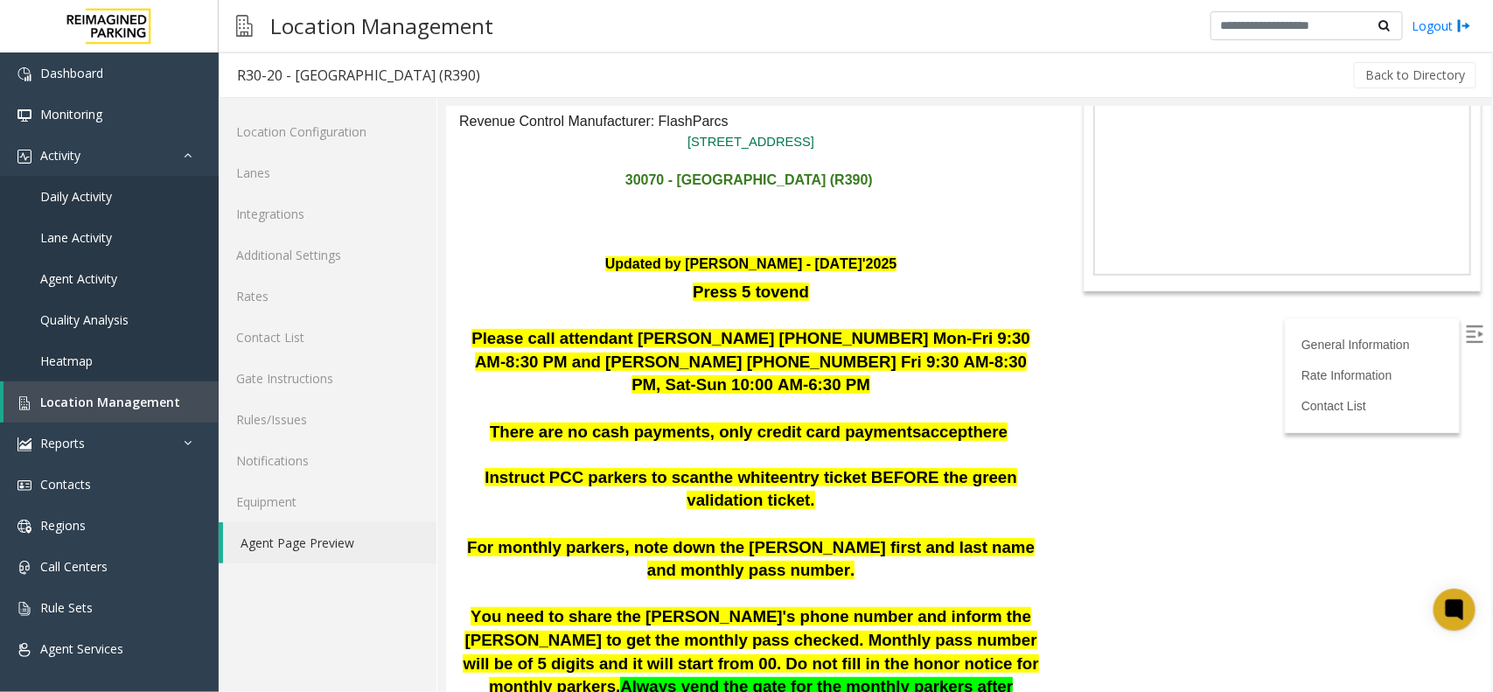
scroll to position [219, 0]
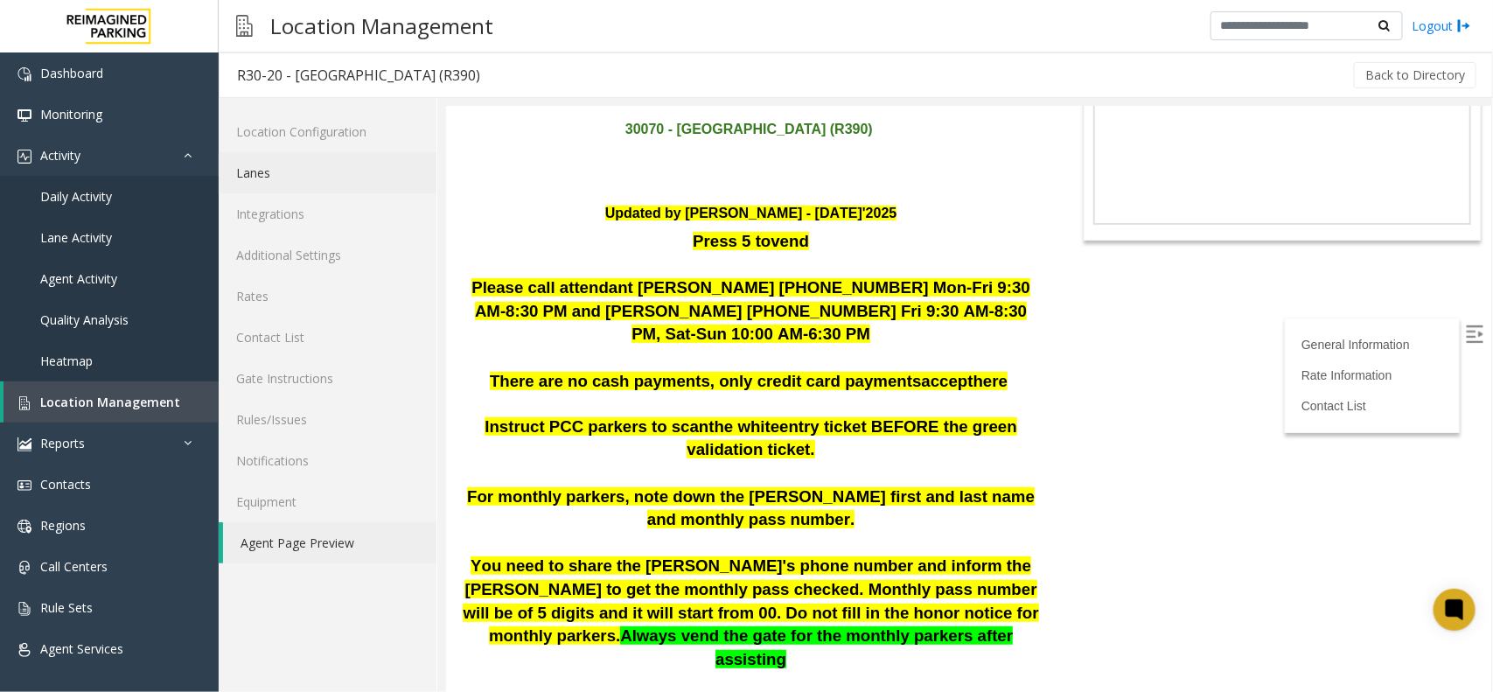
click at [258, 177] on link "Lanes" at bounding box center [328, 172] width 218 height 41
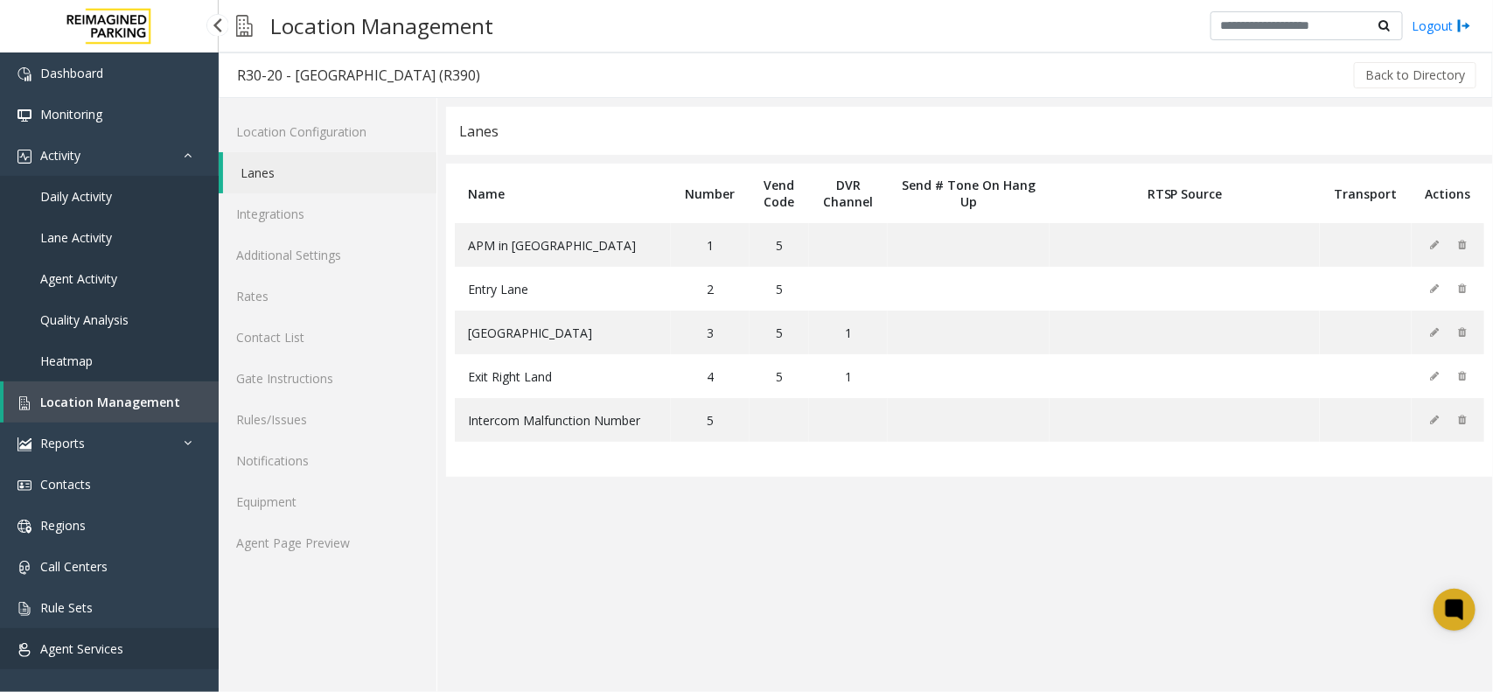
click at [107, 553] on span "Agent Services" at bounding box center [81, 648] width 83 height 17
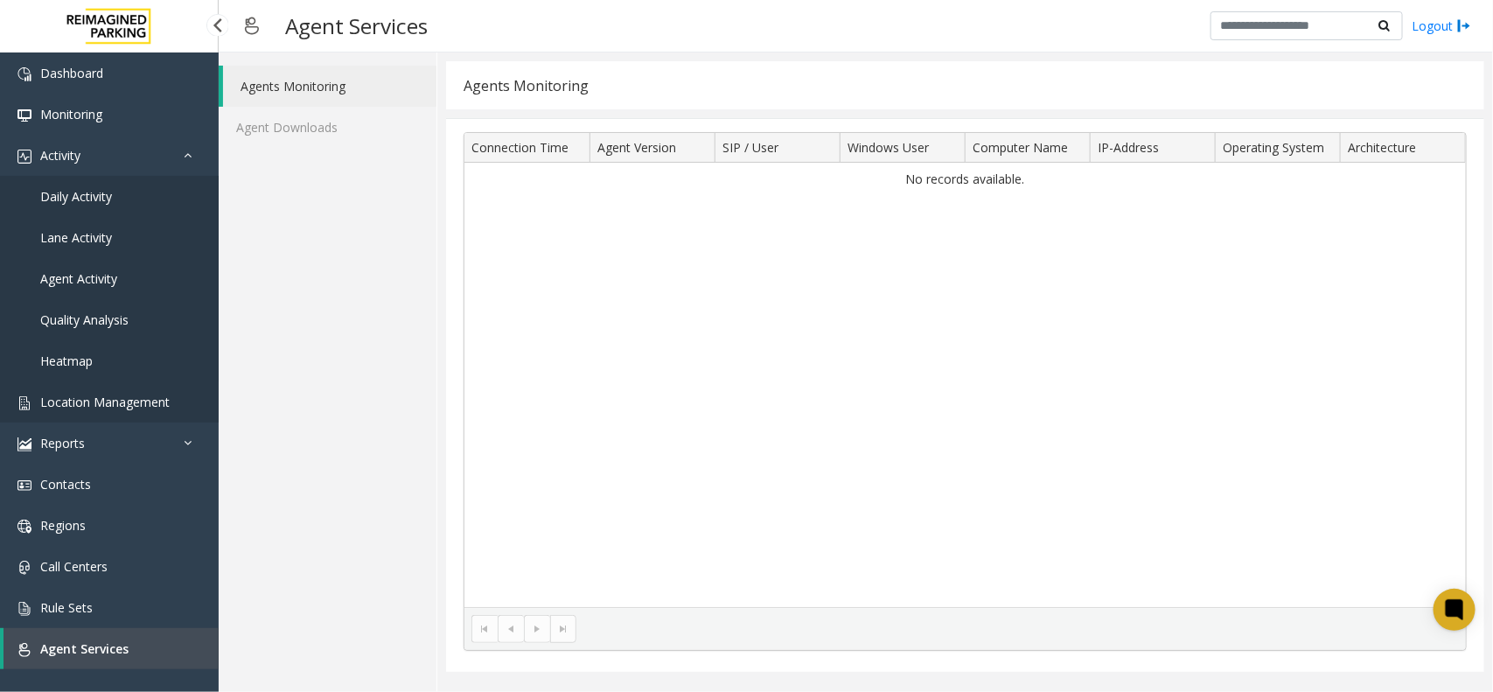
click at [129, 398] on span "Location Management" at bounding box center [104, 402] width 129 height 17
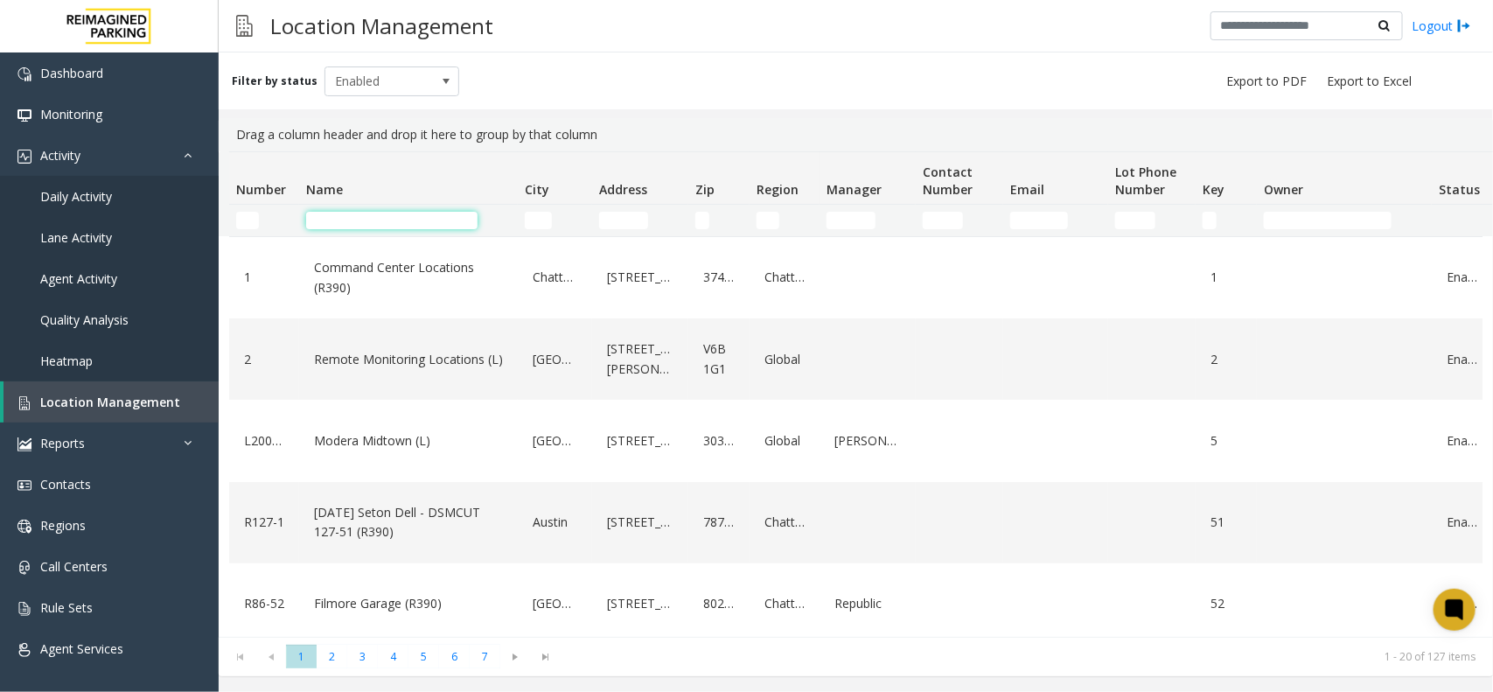
click at [381, 224] on input "Name Filter" at bounding box center [391, 220] width 171 height 17
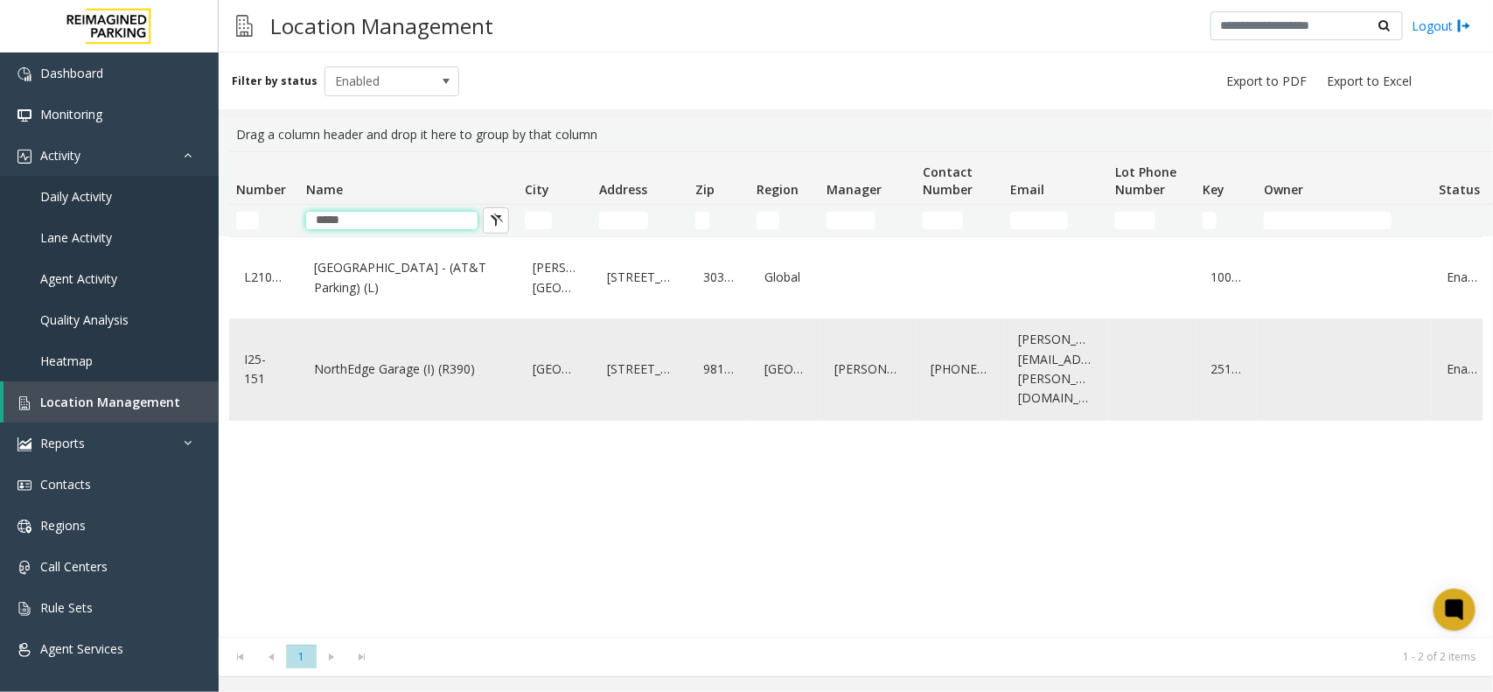
type input "*****"
click at [383, 395] on div "NorthEdge Garage (I) (R390)" at bounding box center [409, 368] width 198 height 87
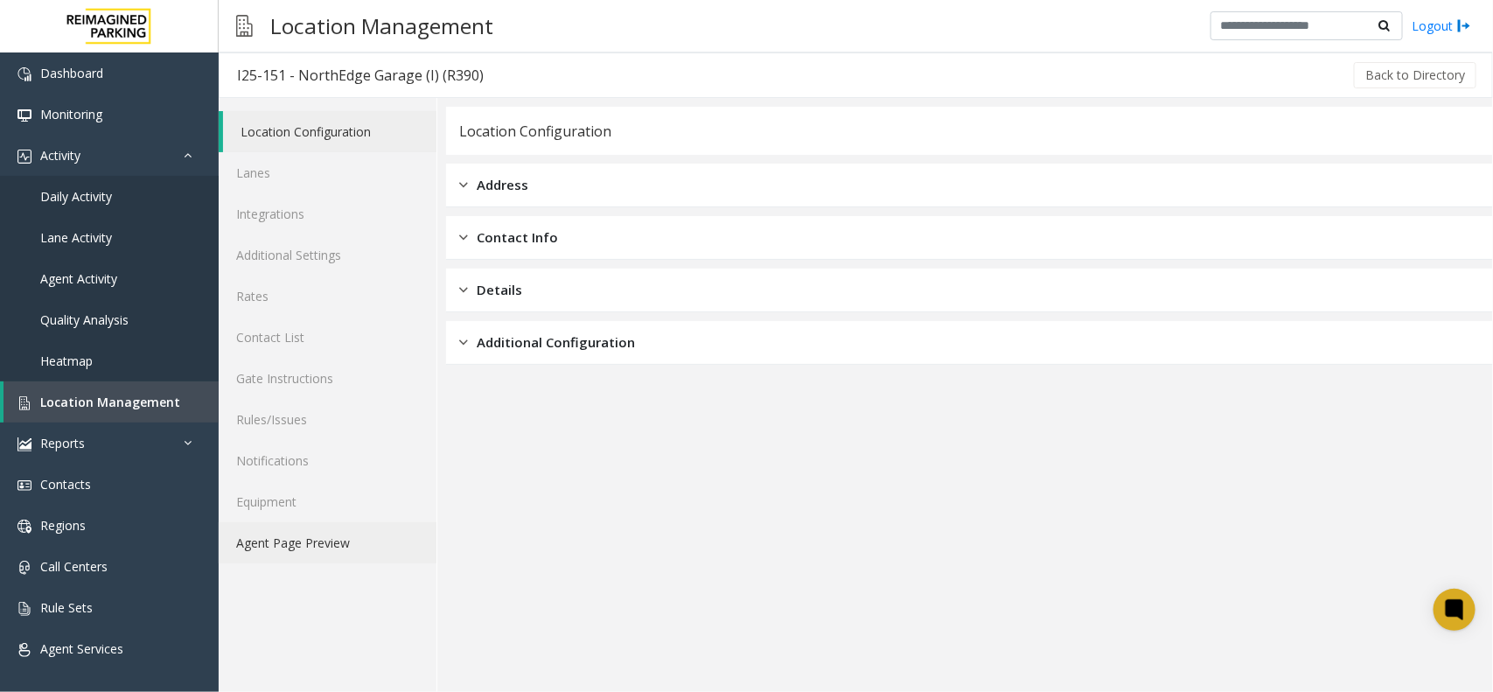
click at [341, 539] on link "Agent Page Preview" at bounding box center [328, 542] width 218 height 41
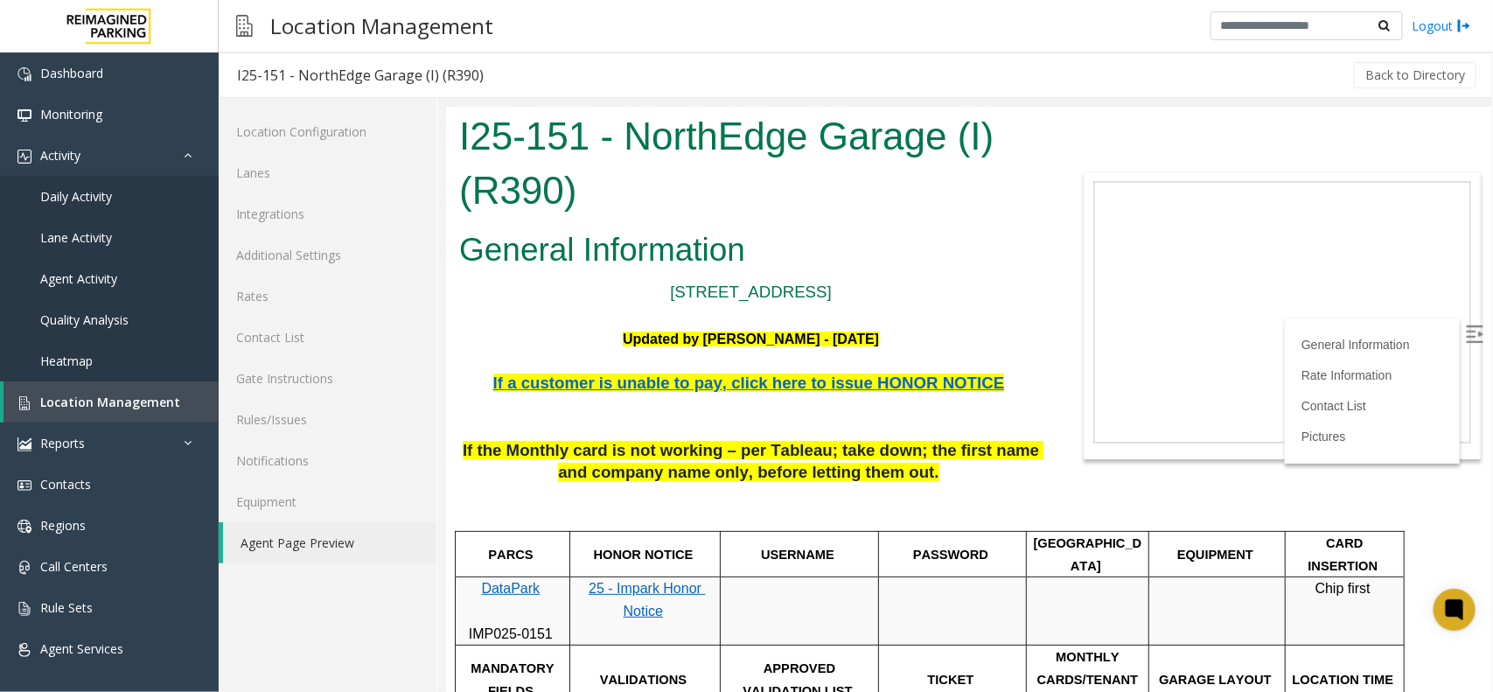
click at [1194, 324] on img at bounding box center [1473, 332] width 17 height 17
click at [1019, 359] on p at bounding box center [749, 360] width 583 height 23
click at [986, 298] on p "[STREET_ADDRESS]" at bounding box center [749, 291] width 583 height 26
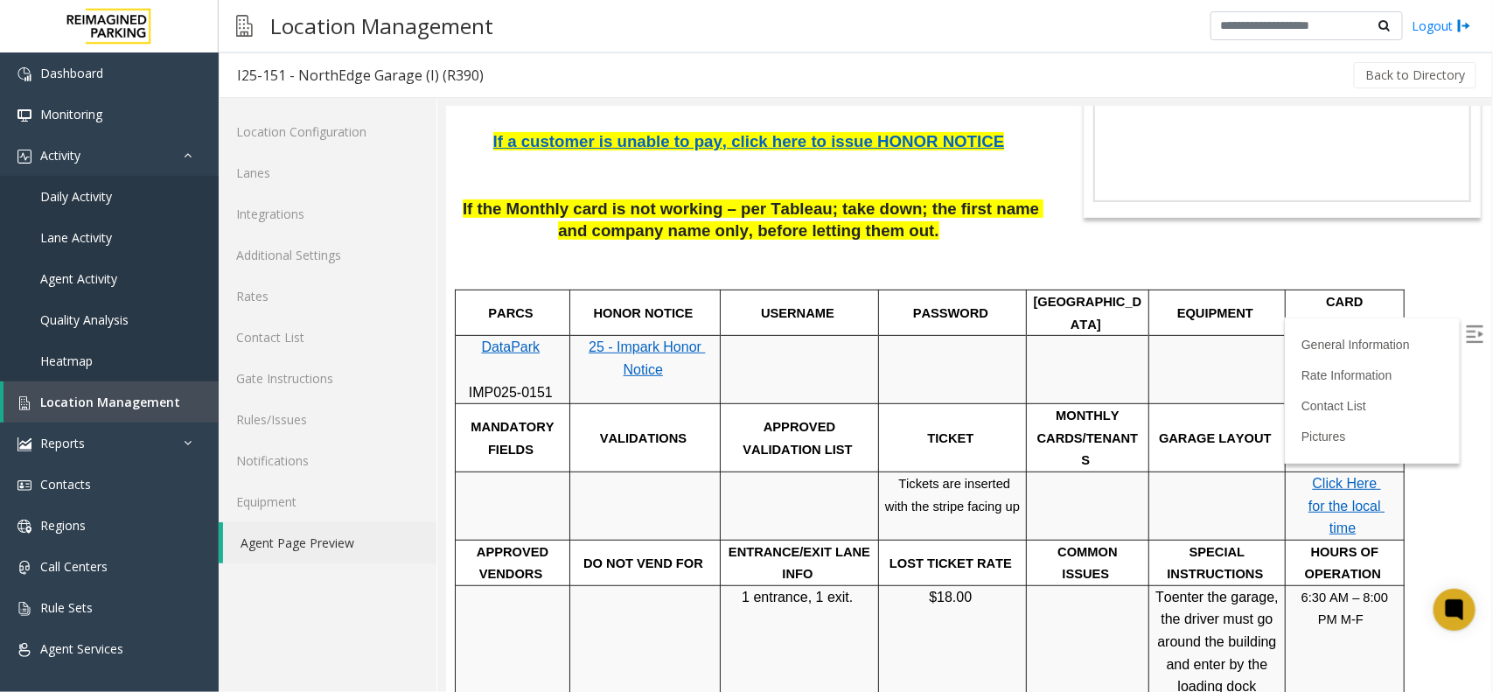
scroll to position [332, 0]
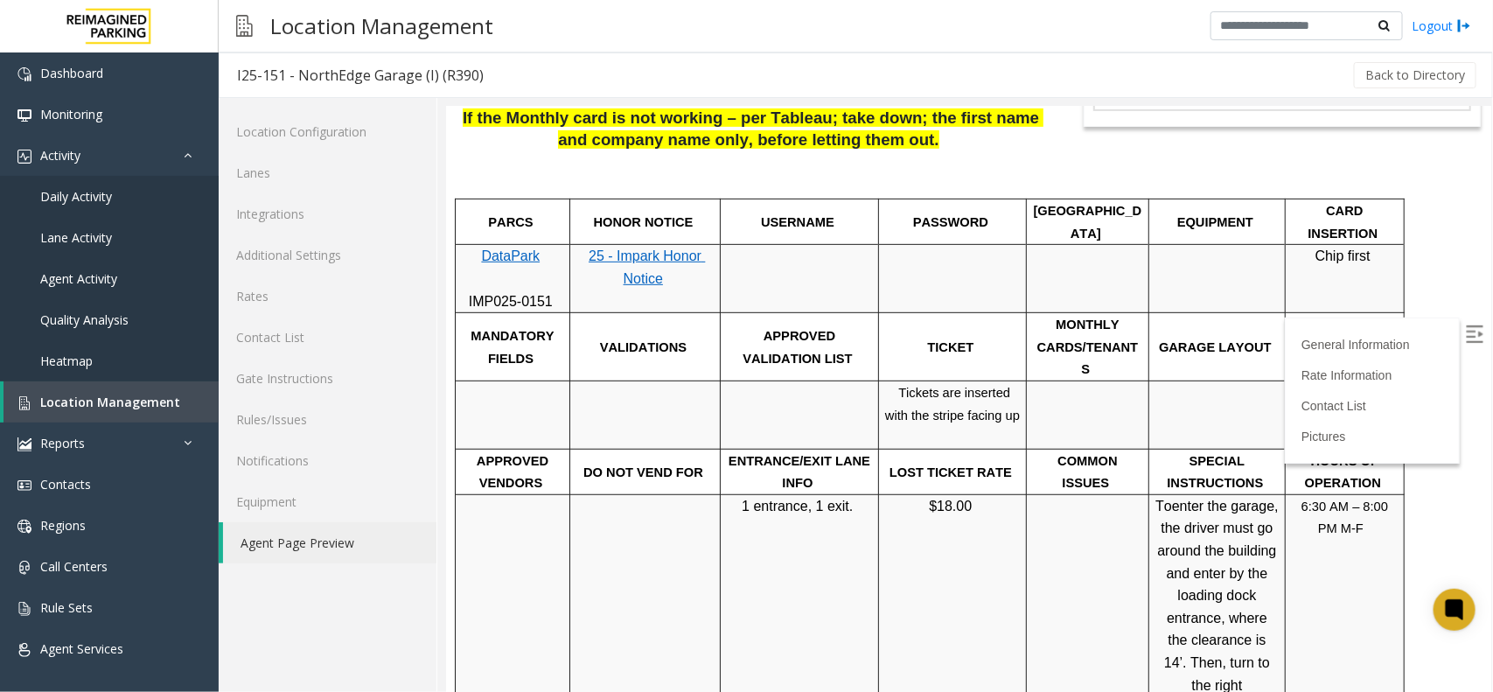
click at [1194, 384] on link "Click Here for the local time" at bounding box center [1345, 413] width 76 height 59
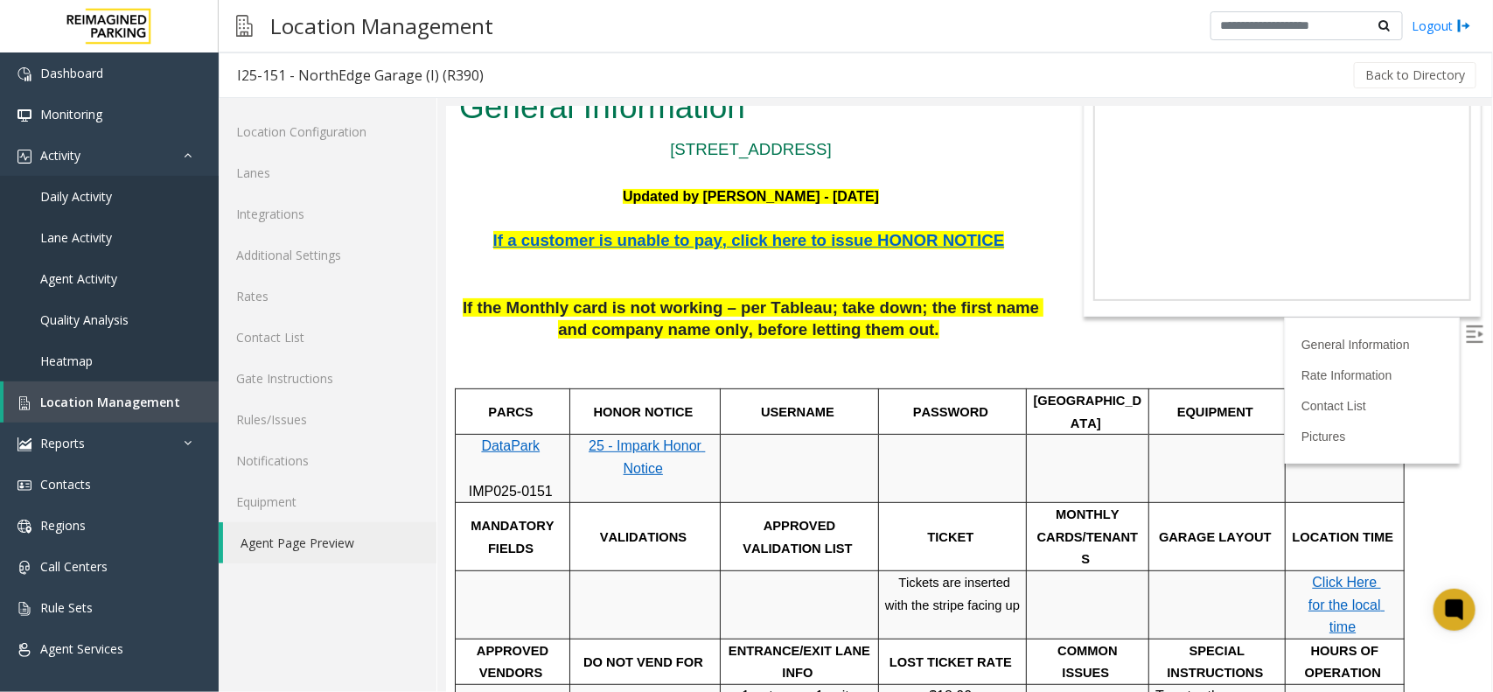
scroll to position [4, 0]
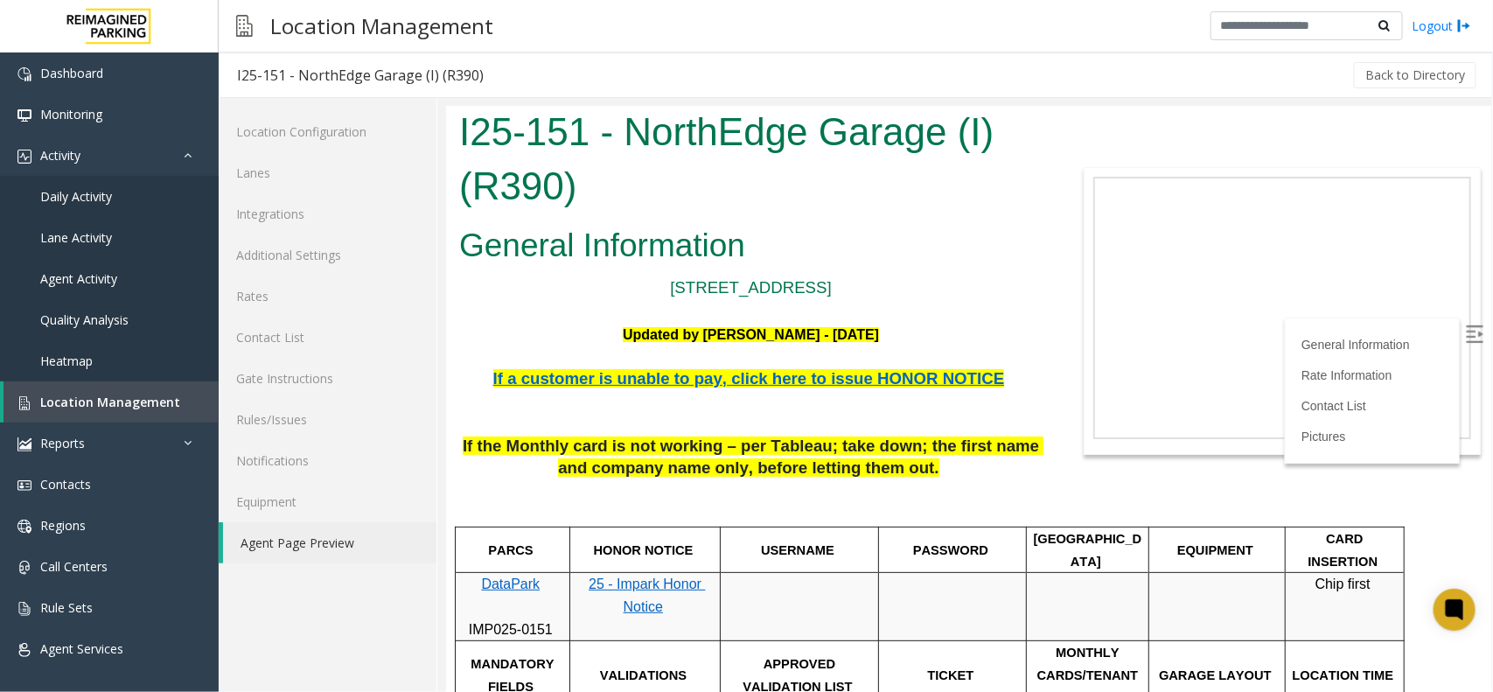
click at [767, 387] on span "If a customer is unable to pay, click here to issue HONOR NOTICE" at bounding box center [748, 377] width 512 height 18
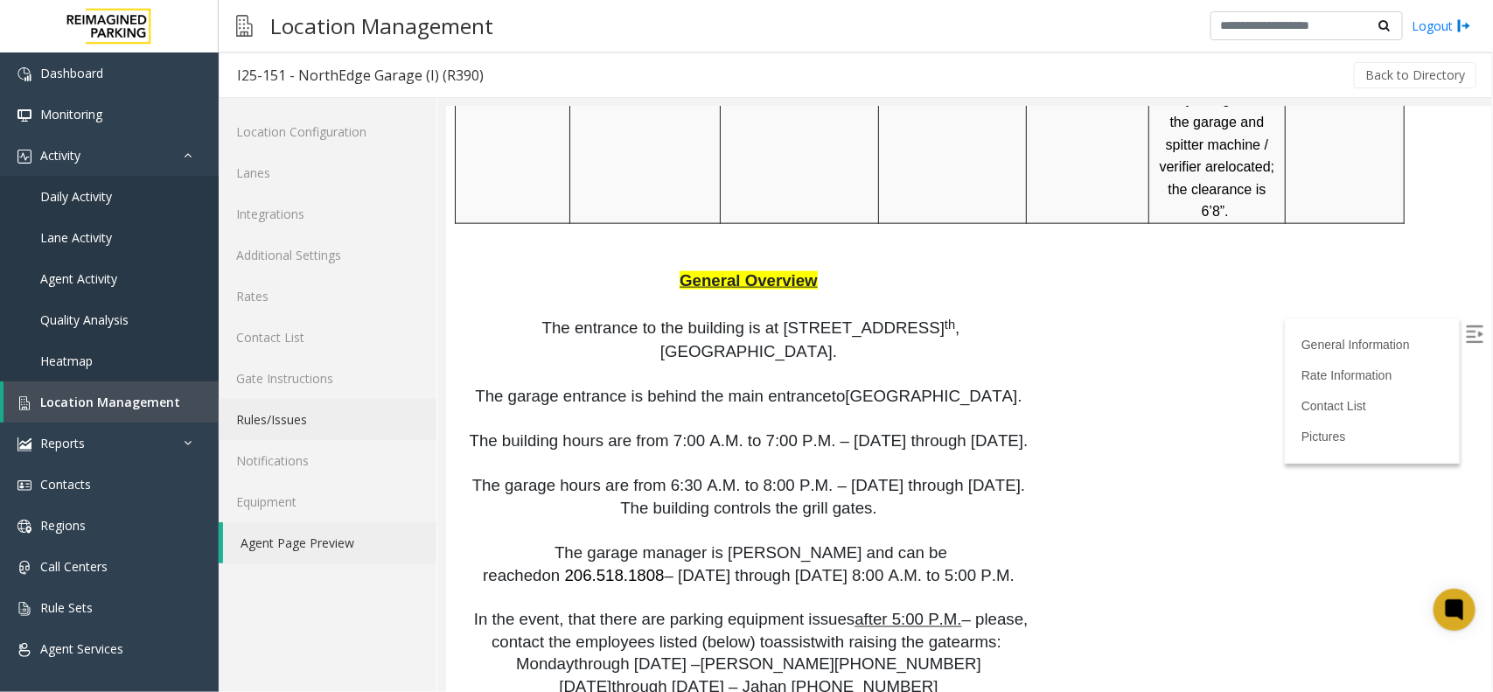
scroll to position [1202, 0]
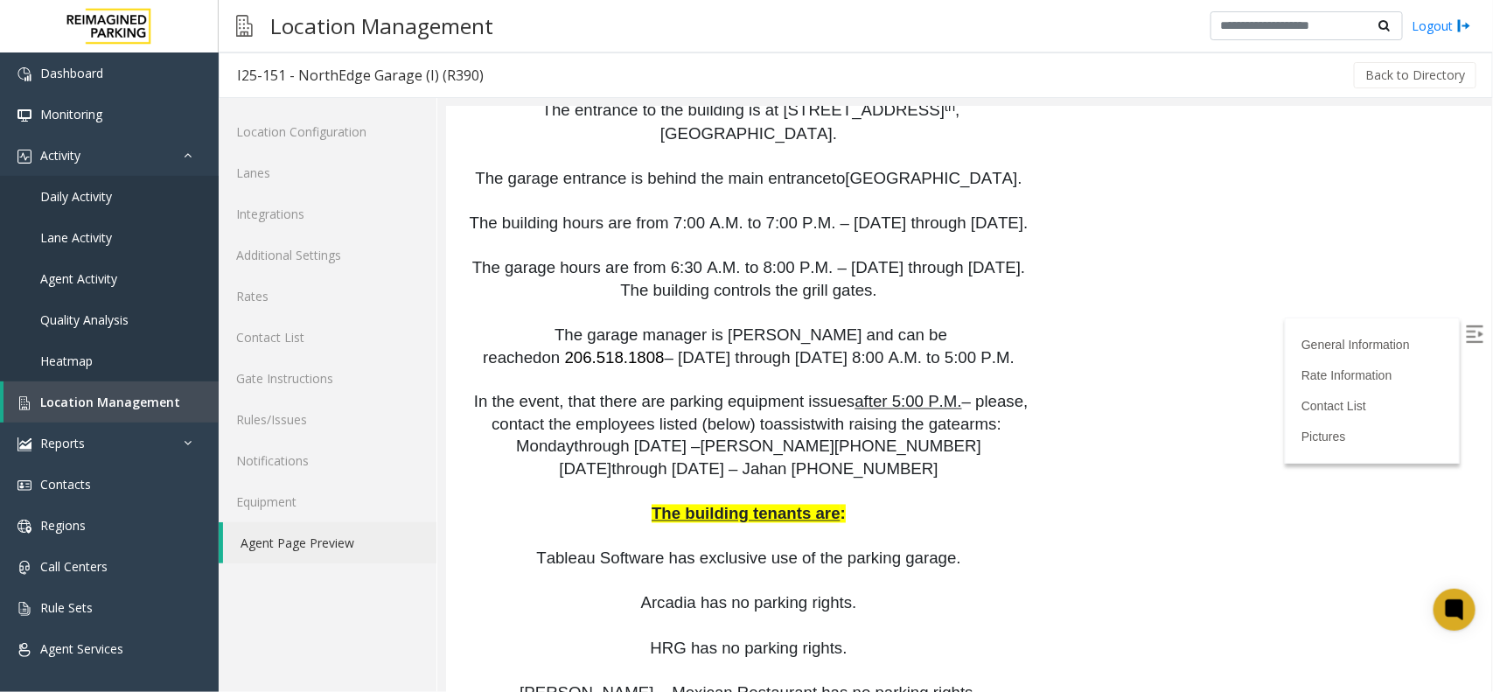
click at [1194, 329] on img at bounding box center [1473, 332] width 17 height 17
click at [1194, 367] on link "Rate Information" at bounding box center [1348, 374] width 97 height 14
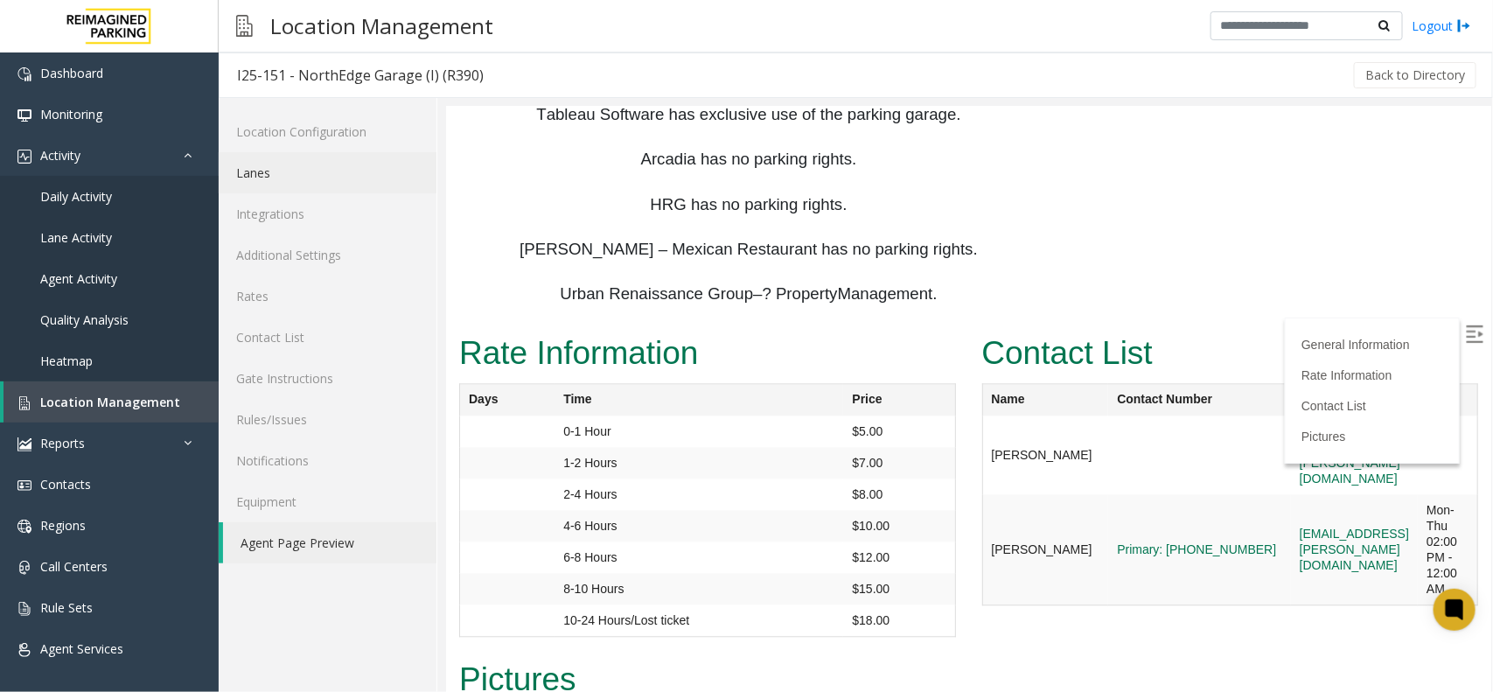
click at [250, 178] on link "Lanes" at bounding box center [328, 172] width 218 height 41
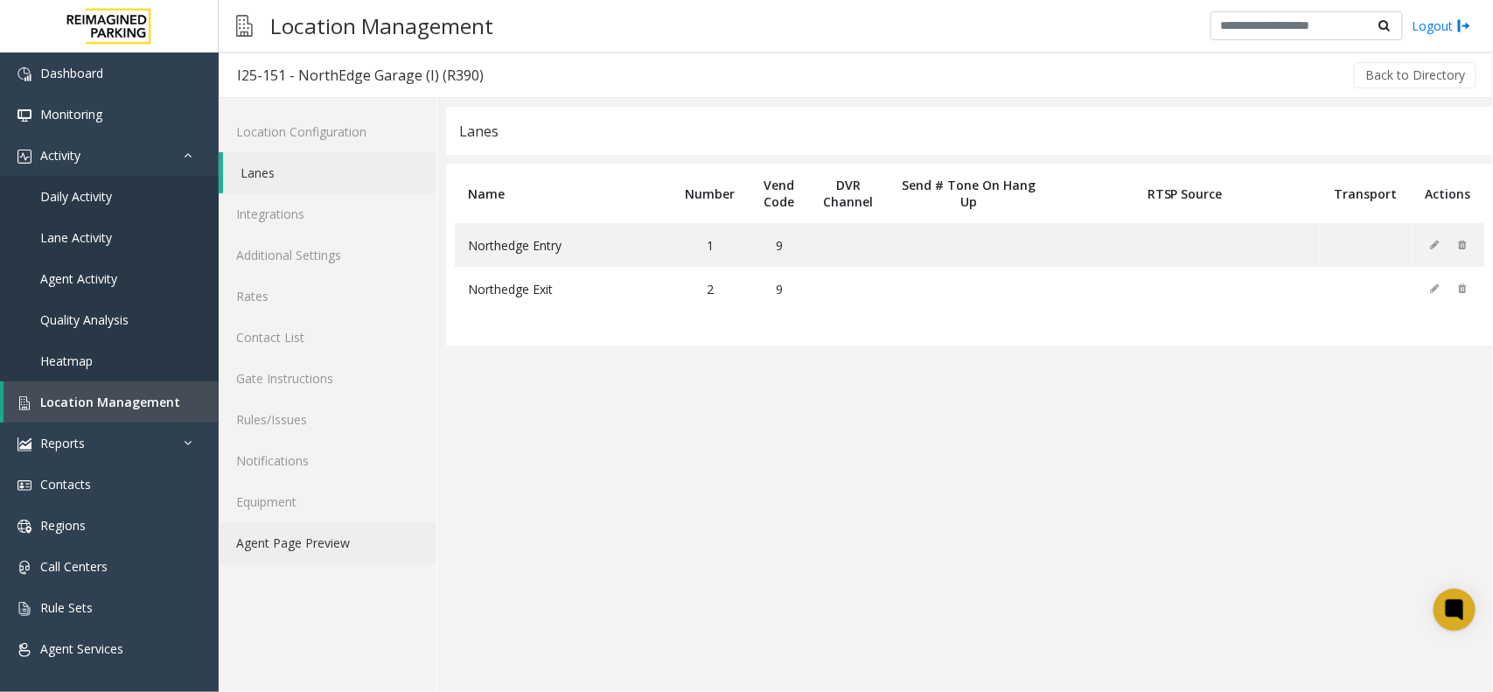
click at [329, 536] on link "Agent Page Preview" at bounding box center [328, 542] width 218 height 41
